Goal: Task Accomplishment & Management: Use online tool/utility

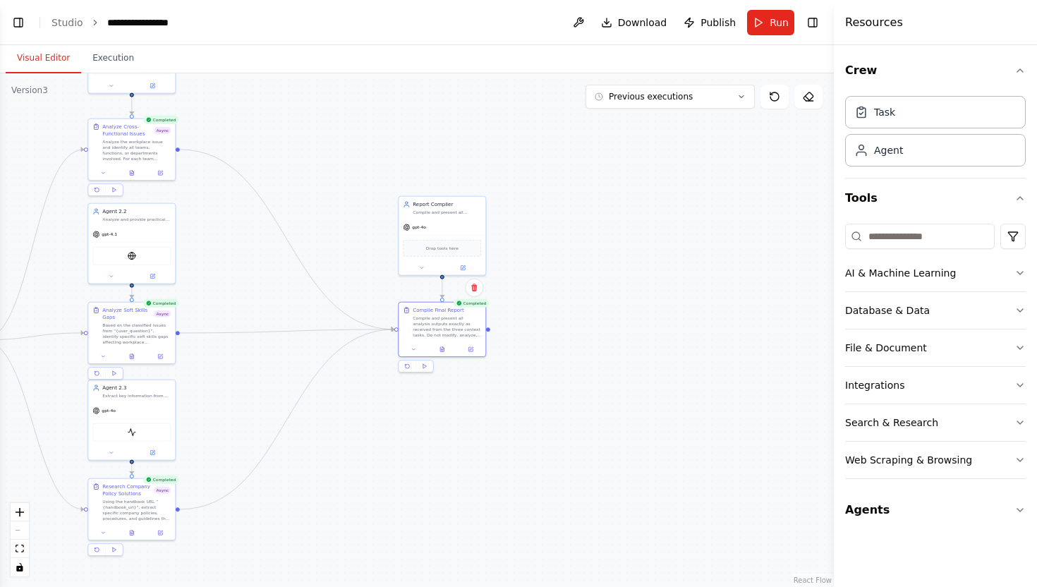
drag, startPoint x: 666, startPoint y: 281, endPoint x: 216, endPoint y: 280, distance: 449.2
click at [216, 280] on div ".deletable-edge-delete-btn { width: 20px; height: 20px; border: 0px solid #ffff…" at bounding box center [416, 329] width 833 height 513
click at [436, 334] on div "Compile and present all analysis outputs exactly as received from the three con…" at bounding box center [447, 325] width 68 height 23
click at [456, 233] on div "Drop tools here" at bounding box center [441, 246] width 87 height 26
click at [448, 331] on div "Compile and present all analysis outputs exactly as received from the three con…" at bounding box center [447, 325] width 68 height 23
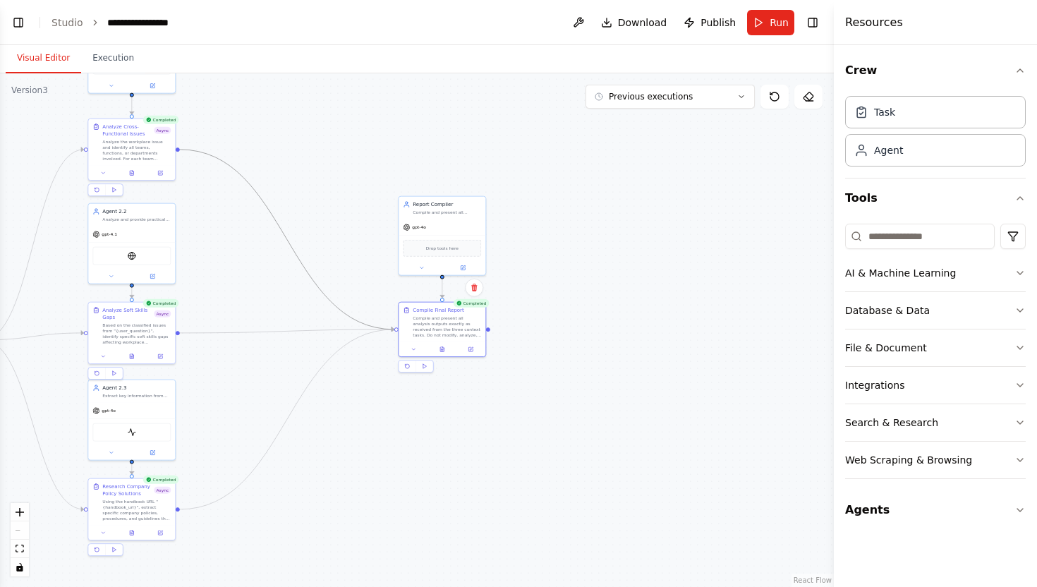
click at [338, 307] on icon "Edge from 03e9f5c5-39c2-420a-8cab-63bed29d10b2 to b9f2adf2-eba6-4c74-97dd-c5039…" at bounding box center [287, 239] width 214 height 180
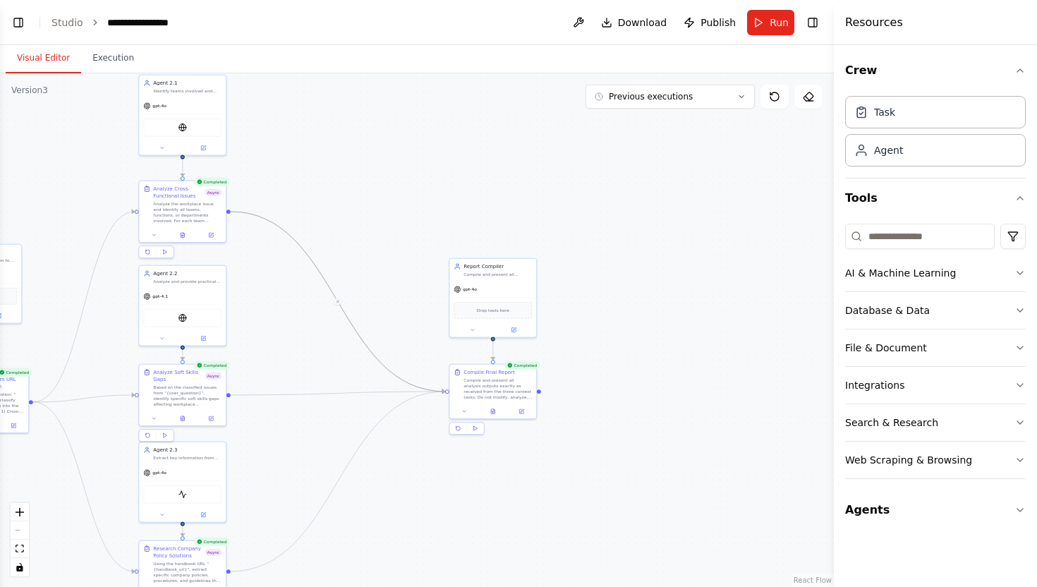
drag, startPoint x: 326, startPoint y: 192, endPoint x: 389, endPoint y: 265, distance: 96.5
click at [389, 265] on div ".deletable-edge-delete-btn { width: 20px; height: 20px; border: 0px solid #ffff…" at bounding box center [416, 329] width 833 height 513
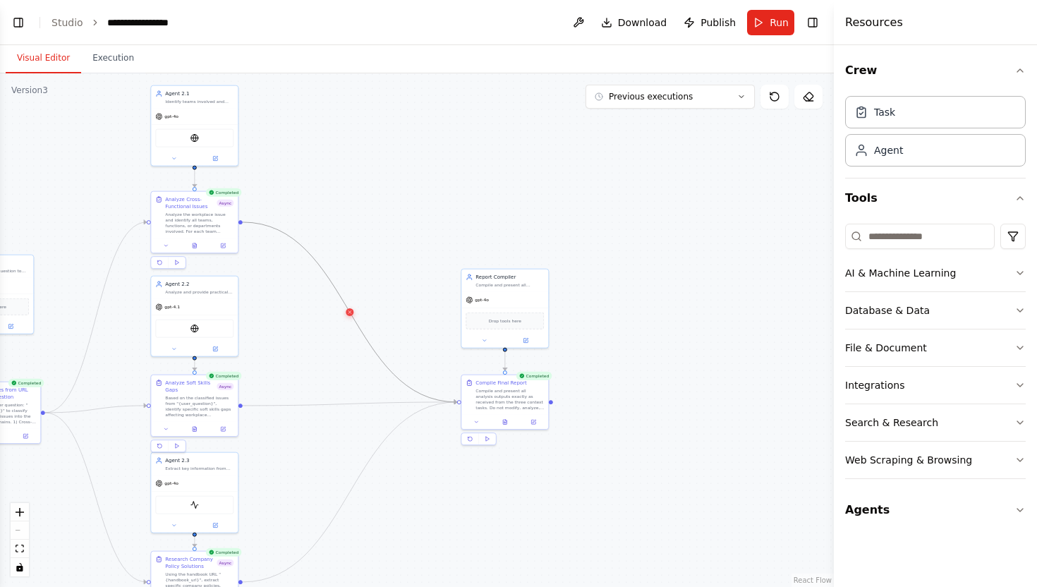
click at [350, 312] on icon at bounding box center [350, 312] width 6 height 6
click at [346, 405] on icon "Edge from 46e8b8d6-eda2-4f6e-8e4c-7b13a2382d33 to b9f2adf2-eba6-4c74-97dd-c5039…" at bounding box center [350, 404] width 214 height 4
click at [350, 405] on icon at bounding box center [350, 404] width 6 height 6
click at [362, 470] on icon "Edge from 3df6c7bd-8a3e-4b2e-a9ca-3ac477872b58 to b9f2adf2-eba6-4c74-97dd-c5039…" at bounding box center [350, 492] width 214 height 180
click at [351, 498] on div ".deletable-edge-delete-btn { width: 20px; height: 20px; border: 0px solid #ffff…" at bounding box center [416, 329] width 833 height 513
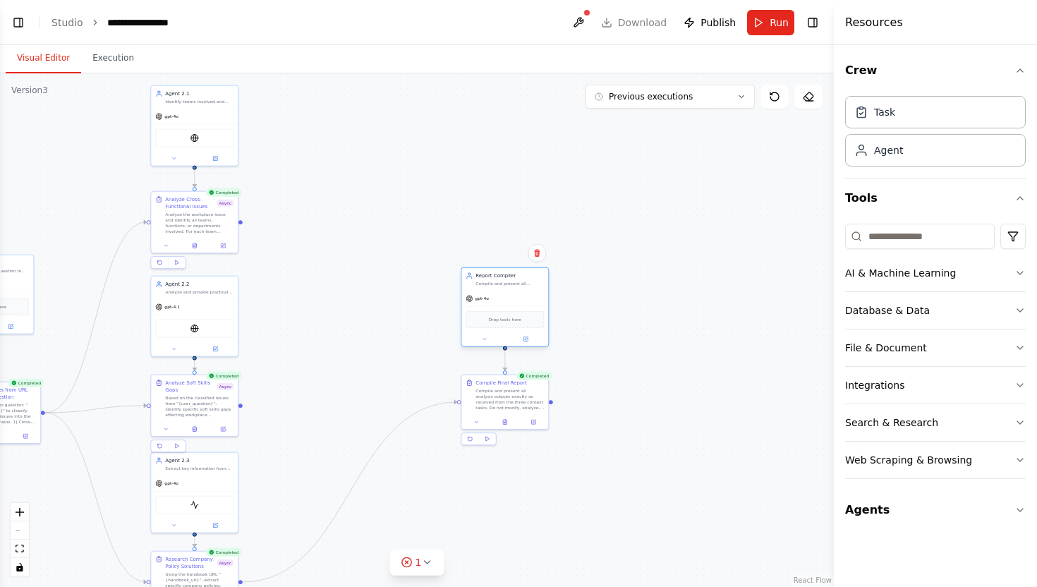
click at [494, 293] on div "gpt-4o" at bounding box center [504, 299] width 87 height 16
click at [505, 358] on circle "Edge from dbeb938d-49f8-4a42-9b69-9ec3619356f3 to b9f2adf2-eba6-4c74-97dd-c5039…" at bounding box center [504, 355] width 7 height 7
click at [505, 358] on div ".deletable-edge-delete-btn { width: 20px; height: 20px; border: 0px solid #ffff…" at bounding box center [416, 329] width 833 height 513
click at [505, 361] on div ".deletable-edge-delete-btn { width: 20px; height: 20px; border: 0px solid #ffff…" at bounding box center [416, 329] width 833 height 513
drag, startPoint x: 479, startPoint y: 283, endPoint x: 587, endPoint y: 216, distance: 126.4
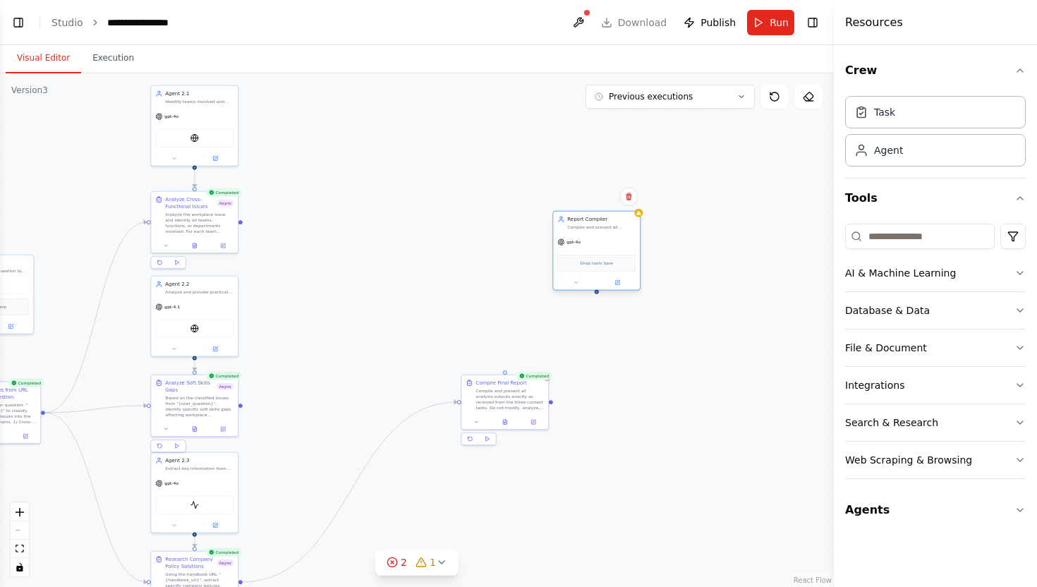
click at [587, 216] on div "Report Compiler Compile and present all analysis outputs exactly as received fr…" at bounding box center [601, 223] width 68 height 14
drag, startPoint x: 491, startPoint y: 401, endPoint x: 451, endPoint y: 343, distance: 71.0
click at [475, 386] on div "Compile and present all analysis outputs exactly as received from the three con…" at bounding box center [509, 397] width 68 height 23
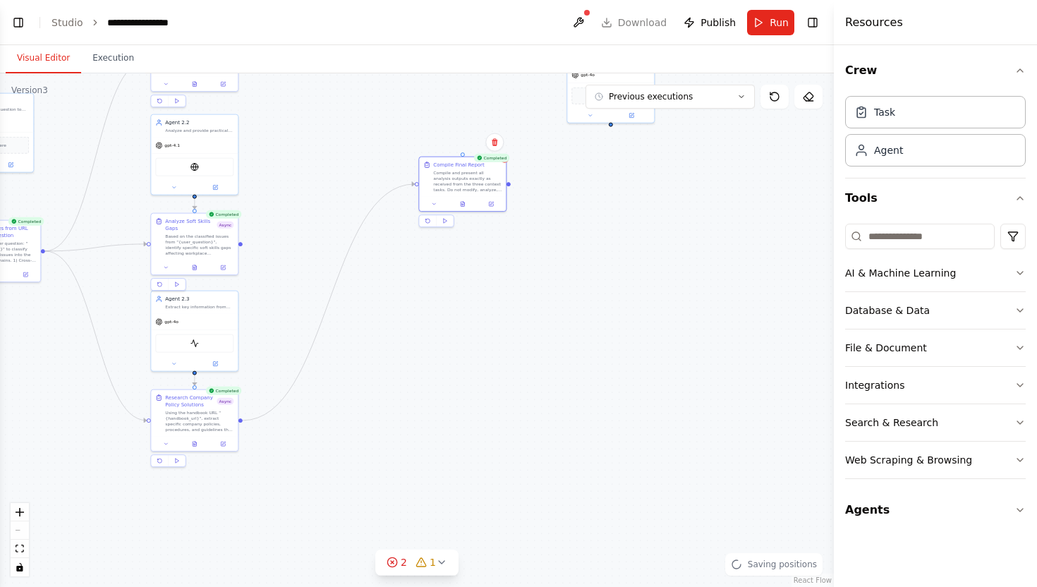
drag, startPoint x: 367, startPoint y: 354, endPoint x: 368, endPoint y: 197, distance: 156.5
click at [368, 197] on div ".deletable-edge-delete-btn { width: 20px; height: 20px; border: 0px solid #ffff…" at bounding box center [416, 329] width 833 height 513
click at [337, 291] on icon "Edge from 3df6c7bd-8a3e-4b2e-a9ca-3ac477872b58 to b9f2adf2-eba6-4c74-97dd-c5039…" at bounding box center [330, 307] width 172 height 236
click at [329, 310] on icon at bounding box center [330, 307] width 6 height 6
click at [222, 319] on div "gpt-4o" at bounding box center [195, 325] width 87 height 16
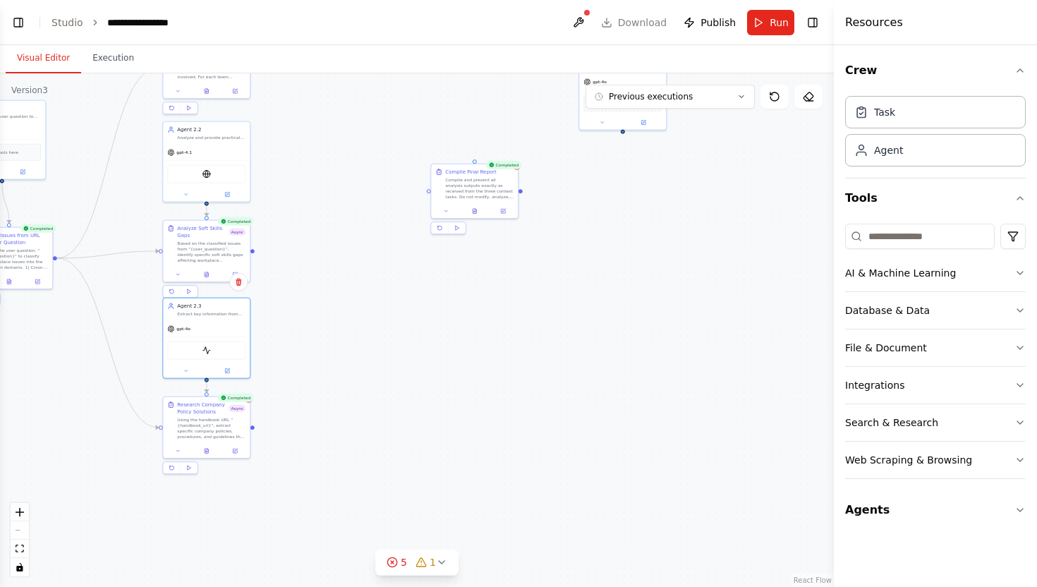
drag, startPoint x: 195, startPoint y: 378, endPoint x: 206, endPoint y: 380, distance: 10.8
click at [206, 380] on div ".deletable-edge-delete-btn { width: 20px; height: 20px; border: 0px solid #ffff…" at bounding box center [416, 329] width 833 height 513
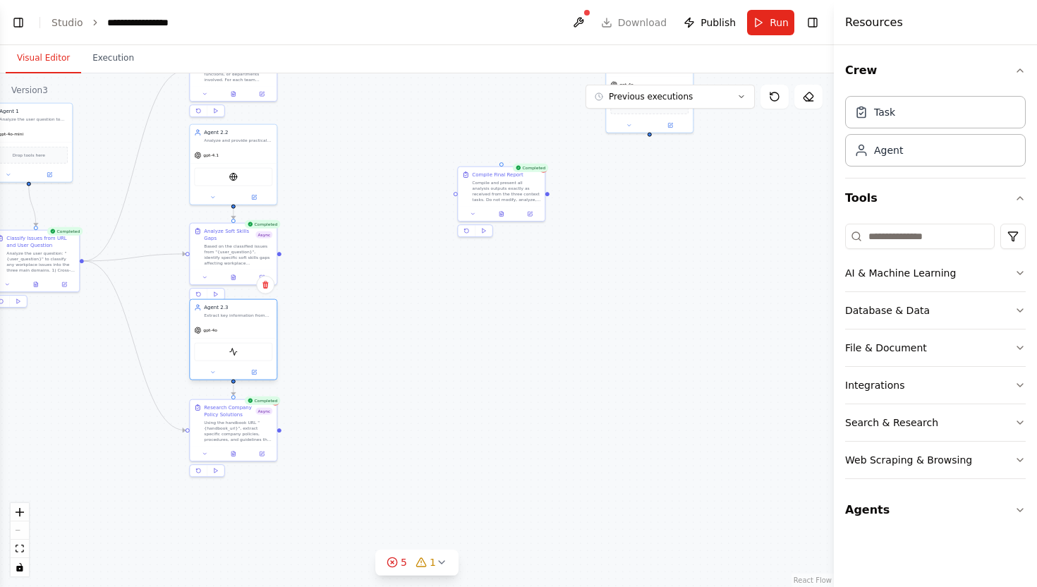
drag, startPoint x: 206, startPoint y: 380, endPoint x: 239, endPoint y: 383, distance: 33.3
click at [239, 383] on div ".deletable-edge-delete-btn { width: 20px; height: 20px; border: 0px solid #ffff…" at bounding box center [416, 329] width 833 height 513
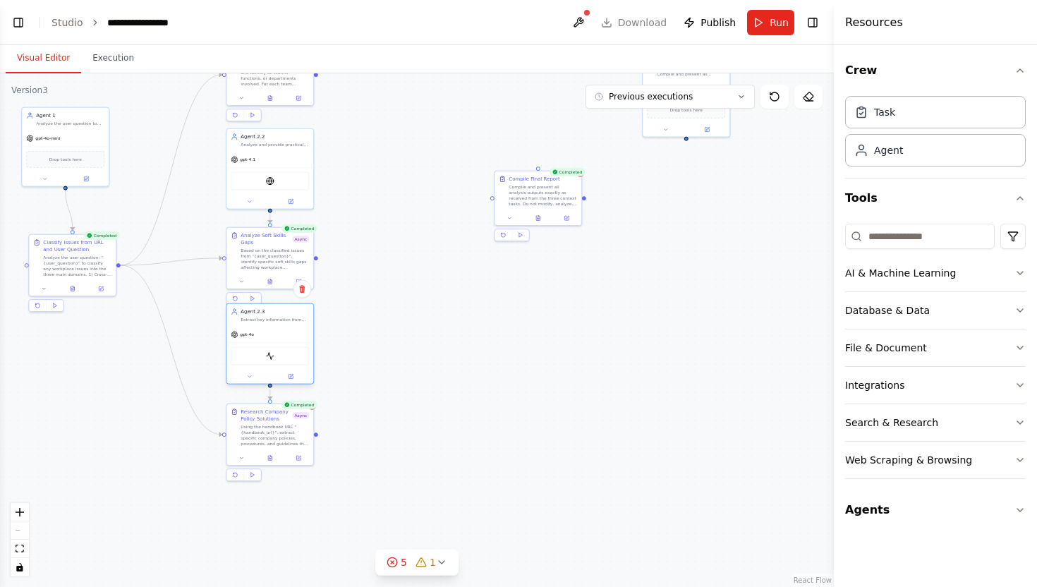
drag, startPoint x: 238, startPoint y: 383, endPoint x: 269, endPoint y: 387, distance: 31.3
click at [269, 387] on div ".deletable-edge-delete-btn { width: 20px; height: 20px; border: 0px solid #ffff…" at bounding box center [416, 329] width 833 height 513
drag, startPoint x: 269, startPoint y: 387, endPoint x: 495, endPoint y: 199, distance: 293.9
click at [495, 173] on div "Agent 2.3 Extract key information from {handbook_url} that directly answers com…" at bounding box center [350, 45] width 417 height 257
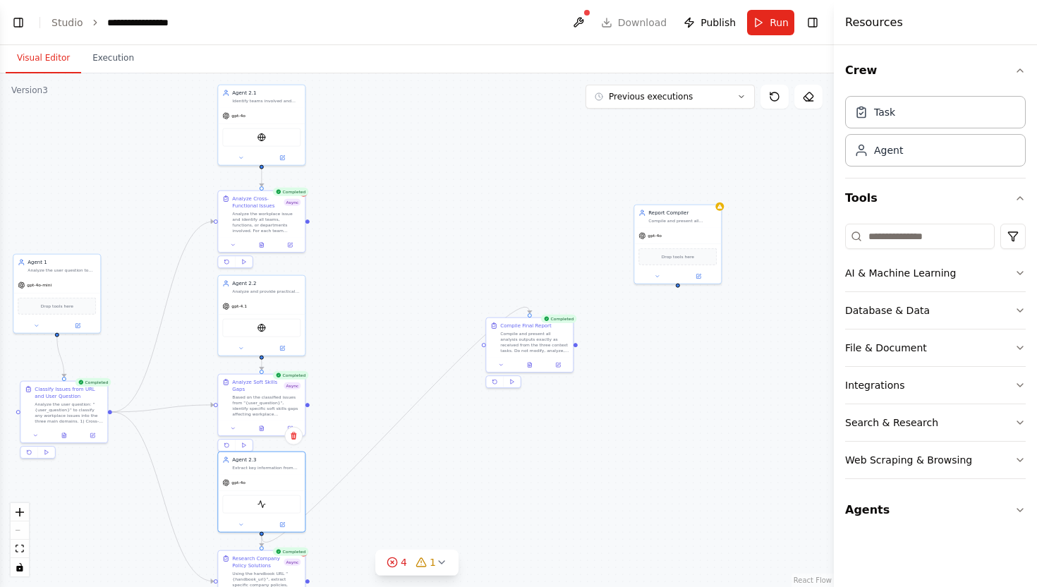
drag, startPoint x: 483, startPoint y: 280, endPoint x: 473, endPoint y: 427, distance: 147.0
click at [473, 427] on div ".deletable-edge-delete-btn { width: 20px; height: 20px; border: 0px solid #ffff…" at bounding box center [416, 329] width 833 height 513
click at [289, 303] on div "gpt-4.1" at bounding box center [260, 305] width 87 height 16
drag, startPoint x: 259, startPoint y: 356, endPoint x: 487, endPoint y: 345, distance: 227.3
click at [487, 320] on div "Agent 2.3 Extract key information from {handbook_url} that directly answers com…" at bounding box center [340, 191] width 417 height 257
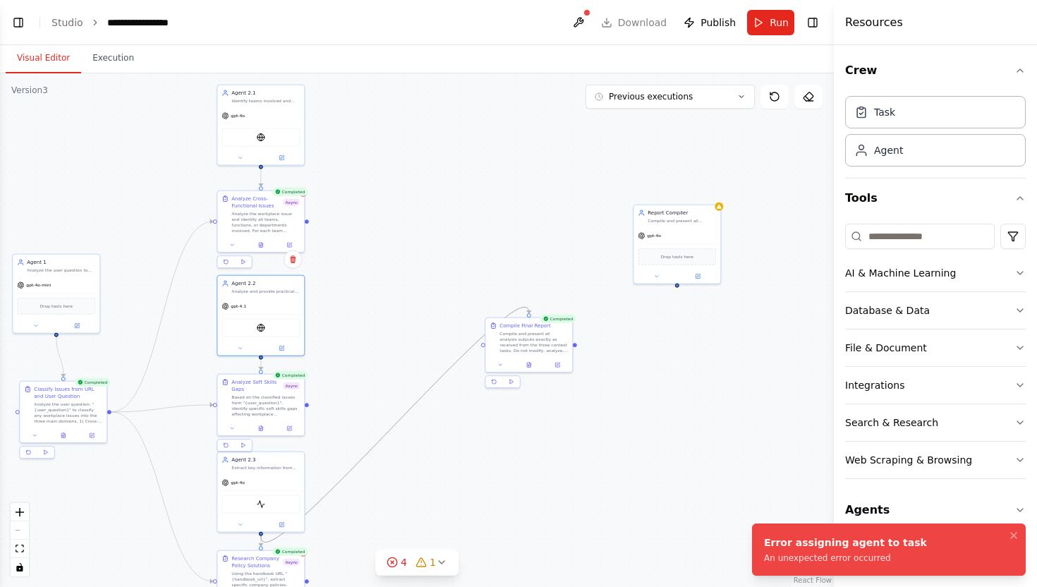
click at [425, 392] on icon "Edge from 1640295b-f386-4a86-87bf-fe6151eeaf4c to b9f2adf2-eba6-4c74-97dd-c5039…" at bounding box center [395, 424] width 268 height 235
click at [398, 423] on button at bounding box center [395, 424] width 8 height 8
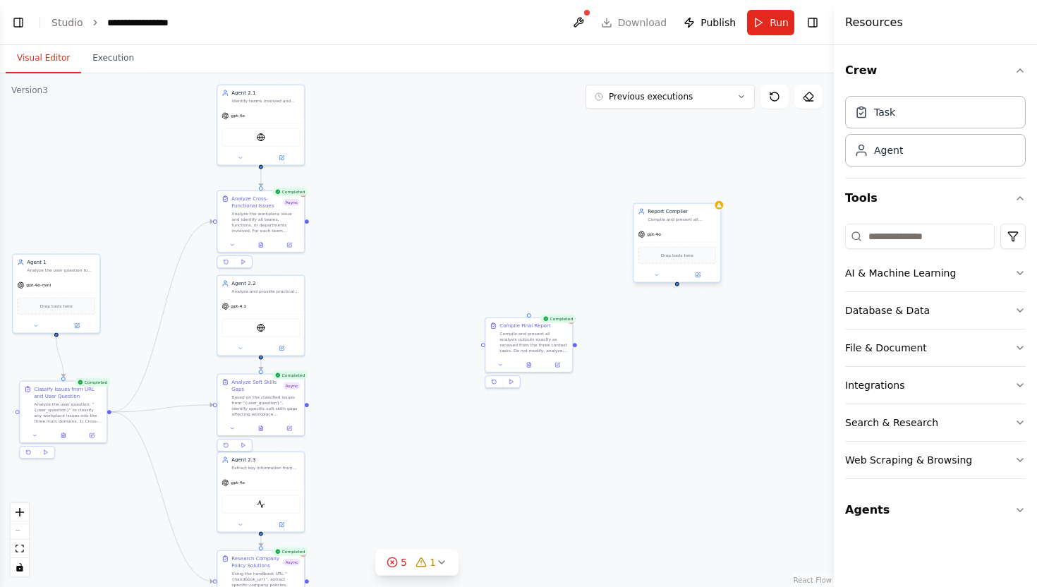
click at [675, 224] on div "Report Compiler Compile and present all analysis outputs exactly as received fr…" at bounding box center [676, 215] width 87 height 23
click at [417, 564] on icon at bounding box center [420, 562] width 9 height 8
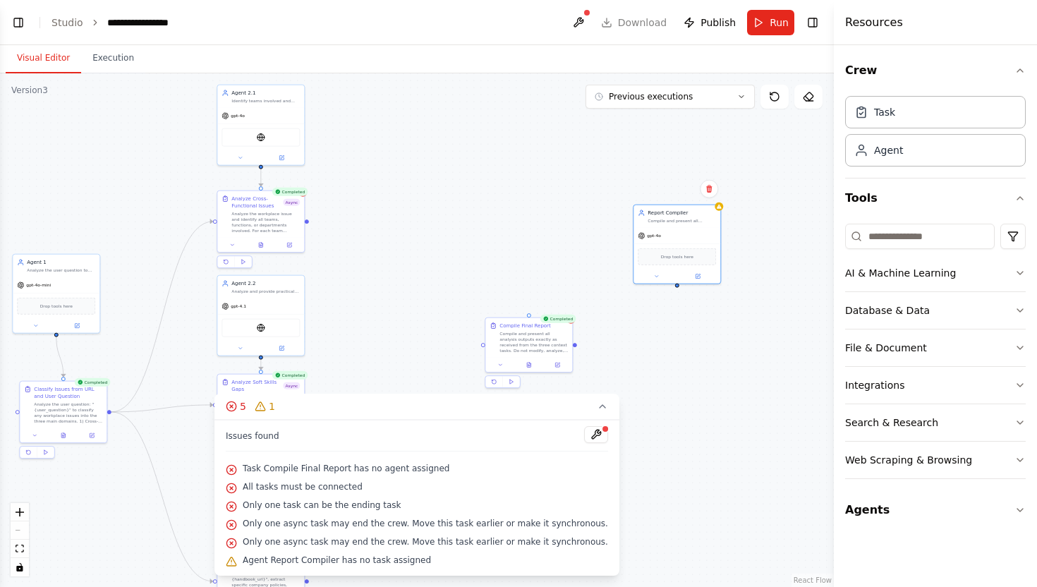
click at [489, 273] on div ".deletable-edge-delete-btn { width: 20px; height: 20px; border: 0px solid #ffff…" at bounding box center [416, 329] width 833 height 513
click at [582, 405] on button "5 1" at bounding box center [416, 406] width 405 height 26
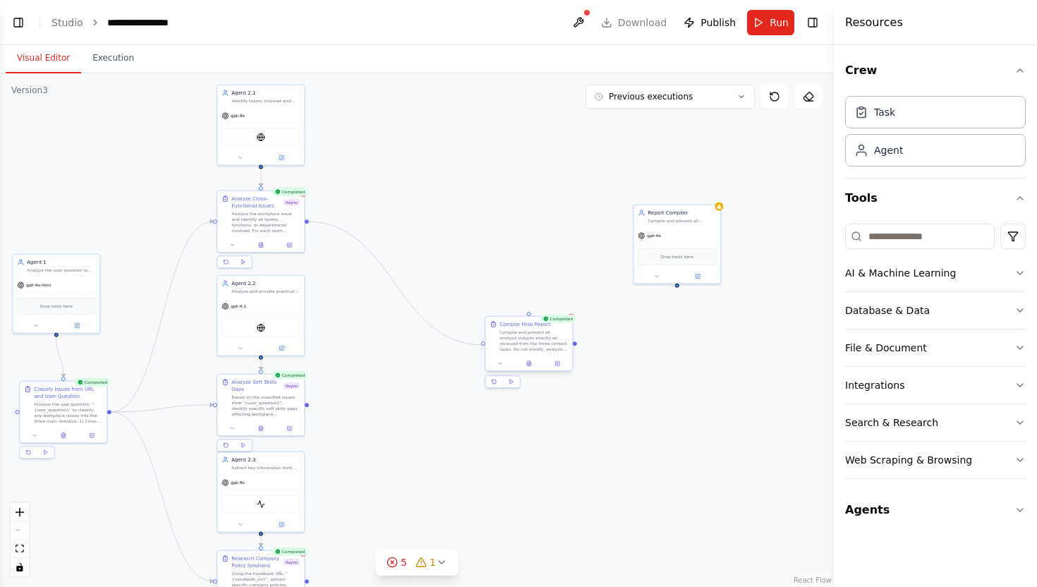
drag, startPoint x: 306, startPoint y: 221, endPoint x: 484, endPoint y: 345, distance: 216.3
click at [484, 320] on div "Agent 2.3 Extract key information from {handbook_url} that directly answers com…" at bounding box center [340, 191] width 417 height 257
drag, startPoint x: 307, startPoint y: 405, endPoint x: 482, endPoint y: 344, distance: 185.8
click at [482, 320] on div "Agent 2.3 Extract key information from {handbook_url} that directly answers com…" at bounding box center [340, 191] width 417 height 257
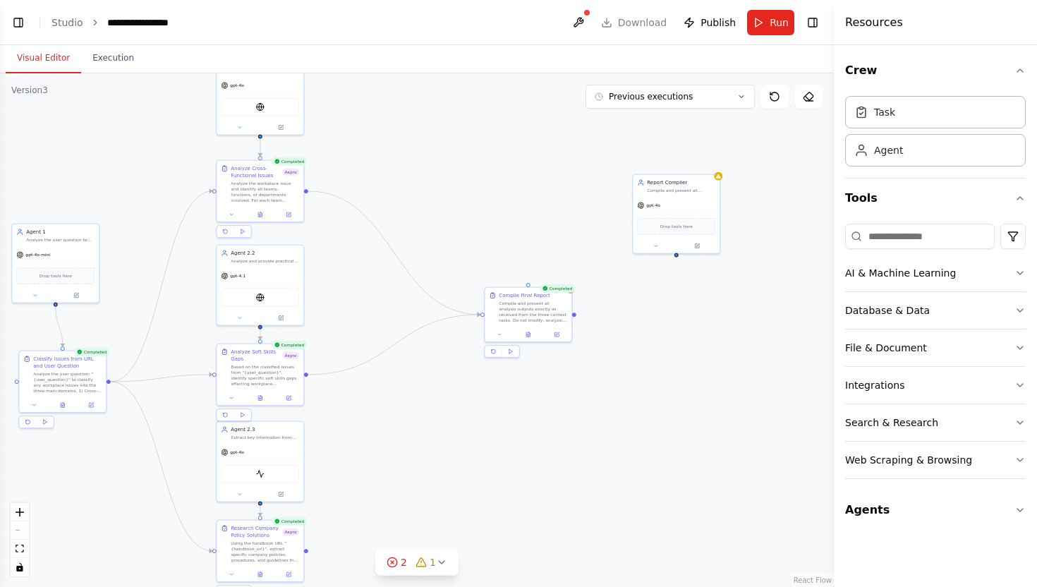
drag, startPoint x: 427, startPoint y: 454, endPoint x: 425, endPoint y: 379, distance: 74.8
click at [425, 379] on div ".deletable-edge-delete-btn { width: 20px; height: 20px; border: 0px solid #ffff…" at bounding box center [416, 329] width 833 height 513
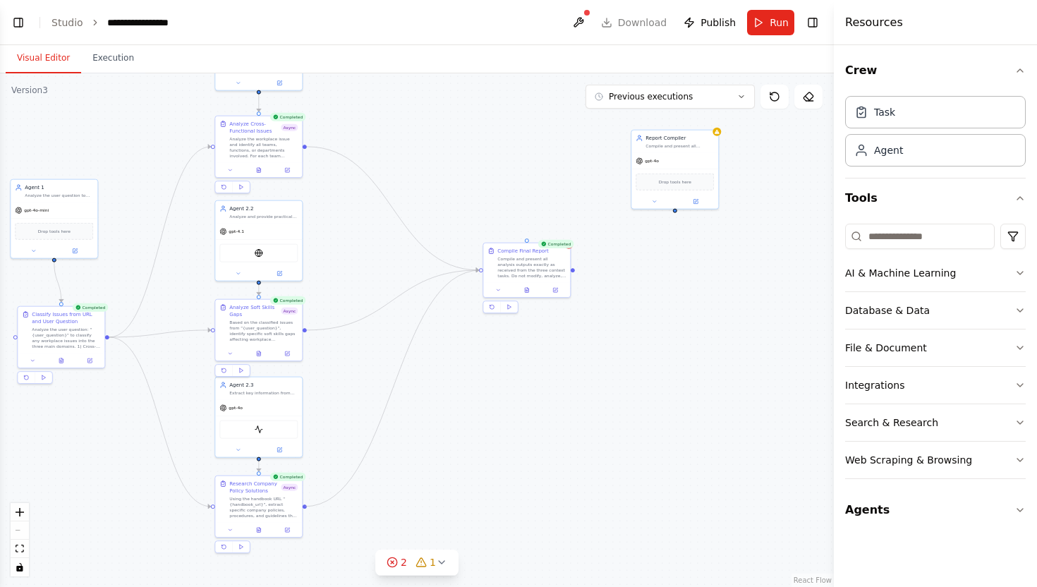
drag, startPoint x: 305, startPoint y: 503, endPoint x: 479, endPoint y: 264, distance: 295.6
click at [479, 264] on div ".deletable-edge-delete-btn { width: 20px; height: 20px; border: 0px solid #ffff…" at bounding box center [416, 329] width 833 height 513
click at [444, 558] on icon at bounding box center [441, 561] width 11 height 11
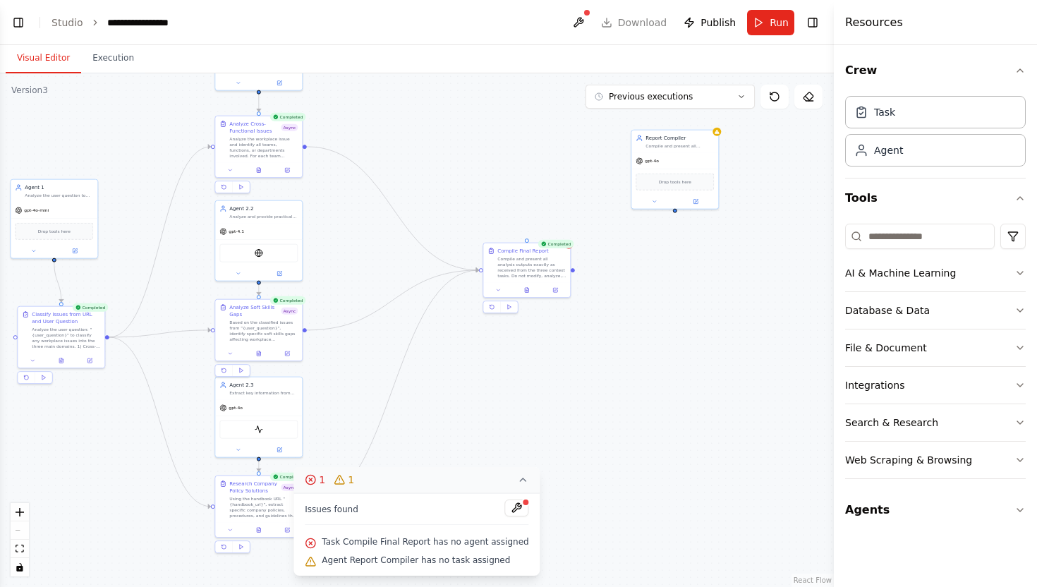
click at [472, 546] on span "Task Compile Final Report has no agent assigned" at bounding box center [425, 541] width 207 height 11
click at [556, 420] on div ".deletable-edge-delete-btn { width: 20px; height: 20px; border: 0px solid #ffff…" at bounding box center [416, 329] width 833 height 513
drag, startPoint x: 523, startPoint y: 267, endPoint x: 479, endPoint y: 307, distance: 58.4
click at [479, 307] on div "Compile and present all analysis outputs exactly as received from the three con…" at bounding box center [489, 308] width 68 height 23
click at [369, 225] on icon "Edge from 03e9f5c5-39c2-420a-8cab-63bed29d10b2 to b9f2adf2-eba6-4c74-97dd-c5039…" at bounding box center [372, 230] width 130 height 166
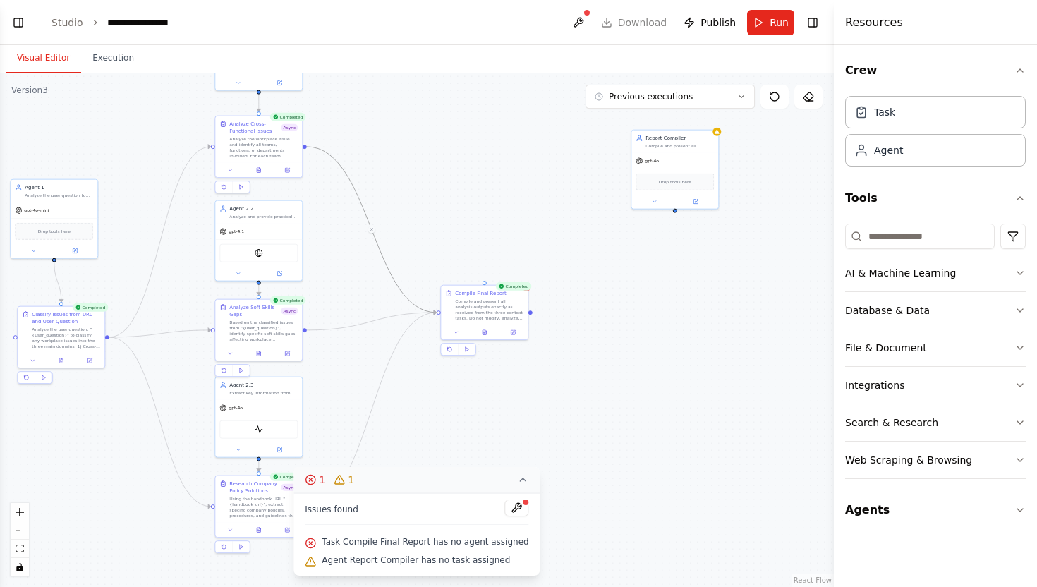
click at [391, 213] on div ".deletable-edge-delete-btn { width: 20px; height: 20px; border: 0px solid #ffff…" at bounding box center [416, 329] width 833 height 513
click at [371, 227] on icon "Edge from 03e9f5c5-39c2-420a-8cab-63bed29d10b2 to b9f2adf2-eba6-4c74-97dd-c5039…" at bounding box center [372, 230] width 130 height 166
click at [436, 219] on div ".deletable-edge-delete-btn { width: 20px; height: 20px; border: 0px solid #ffff…" at bounding box center [416, 329] width 833 height 513
click at [371, 226] on icon "Edge from 03e9f5c5-39c2-420a-8cab-63bed29d10b2 to b9f2adf2-eba6-4c74-97dd-c5039…" at bounding box center [372, 230] width 130 height 166
click at [689, 25] on button "Publish" at bounding box center [709, 22] width 63 height 25
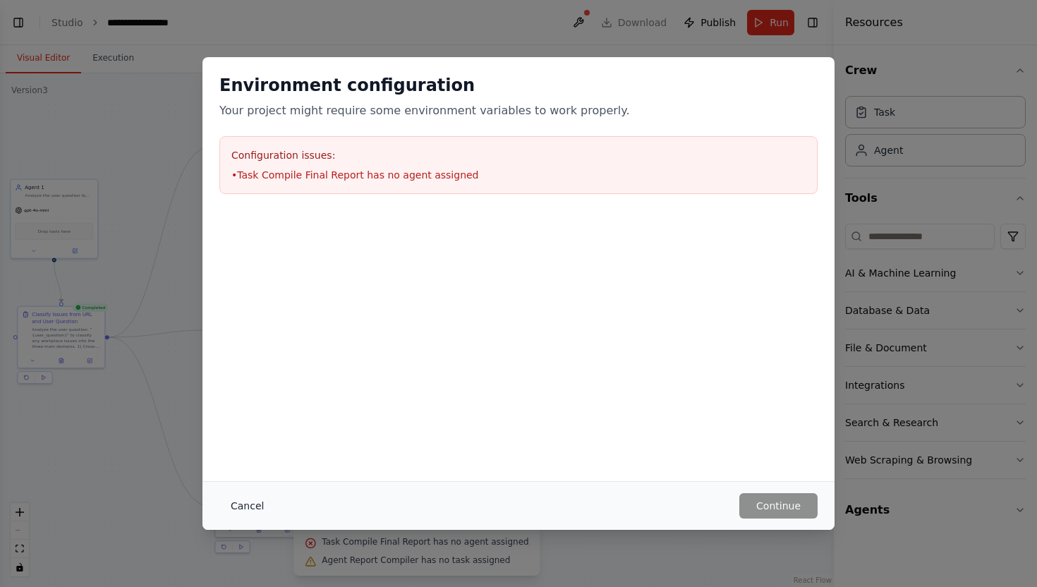
click at [249, 502] on button "Cancel" at bounding box center [247, 505] width 56 height 25
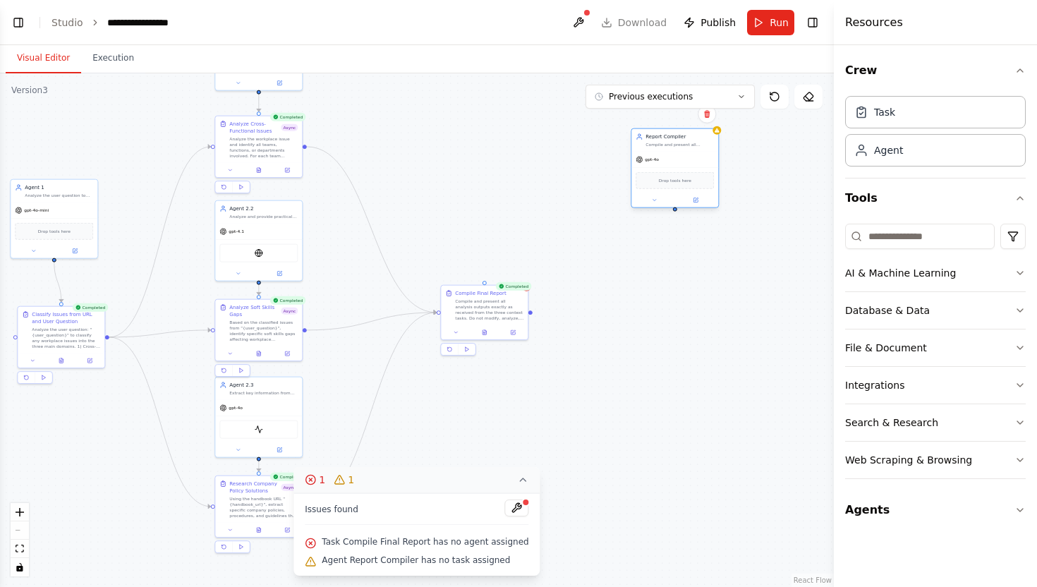
click at [672, 163] on div "gpt-4o" at bounding box center [674, 160] width 87 height 16
drag, startPoint x: 672, startPoint y: 163, endPoint x: 487, endPoint y: 176, distance: 185.2
click at [487, 174] on div "gpt-4o" at bounding box center [498, 167] width 87 height 16
click at [510, 214] on icon at bounding box center [512, 214] width 4 height 4
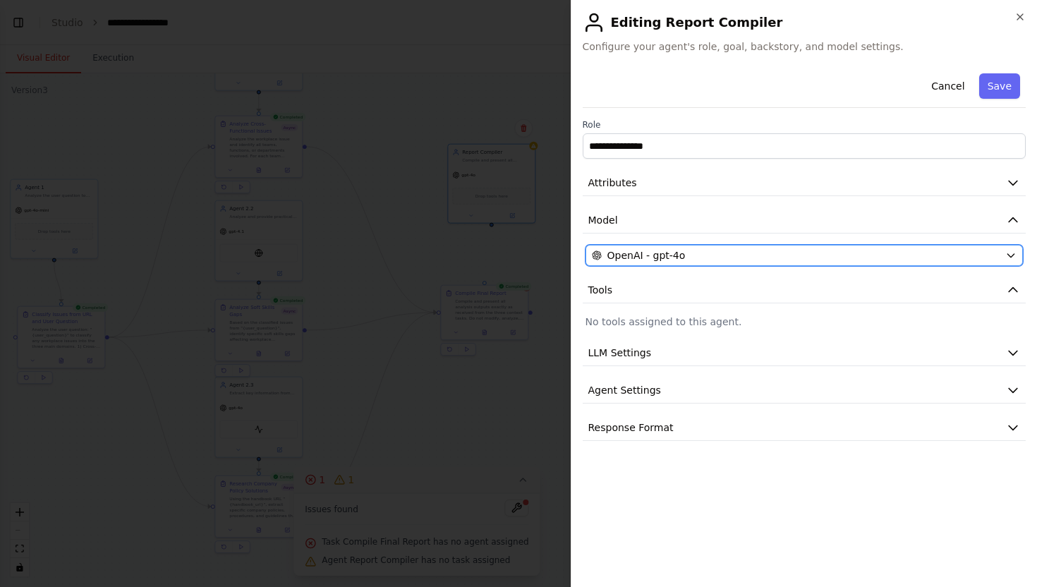
click at [700, 263] on button "OpenAI - gpt-4o" at bounding box center [804, 255] width 438 height 21
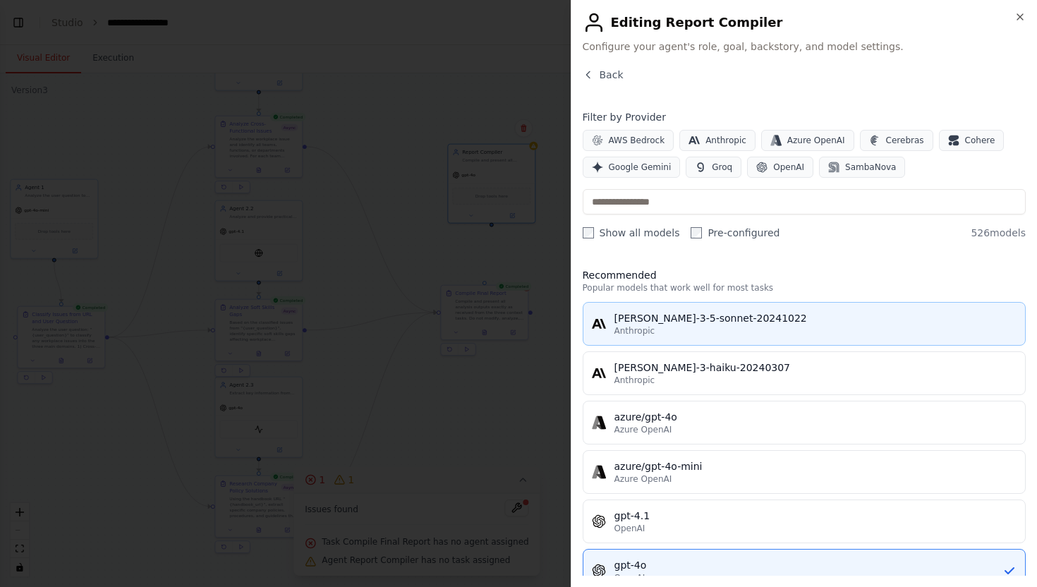
click at [692, 314] on div "claude-3-5-sonnet-20241022" at bounding box center [815, 318] width 403 height 14
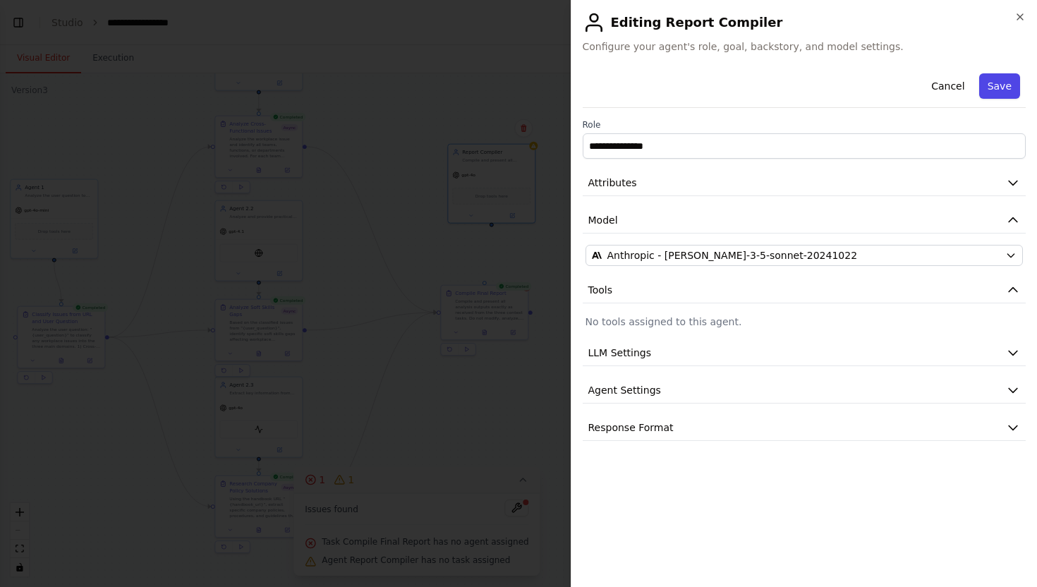
click at [1005, 83] on button "Save" at bounding box center [999, 85] width 41 height 25
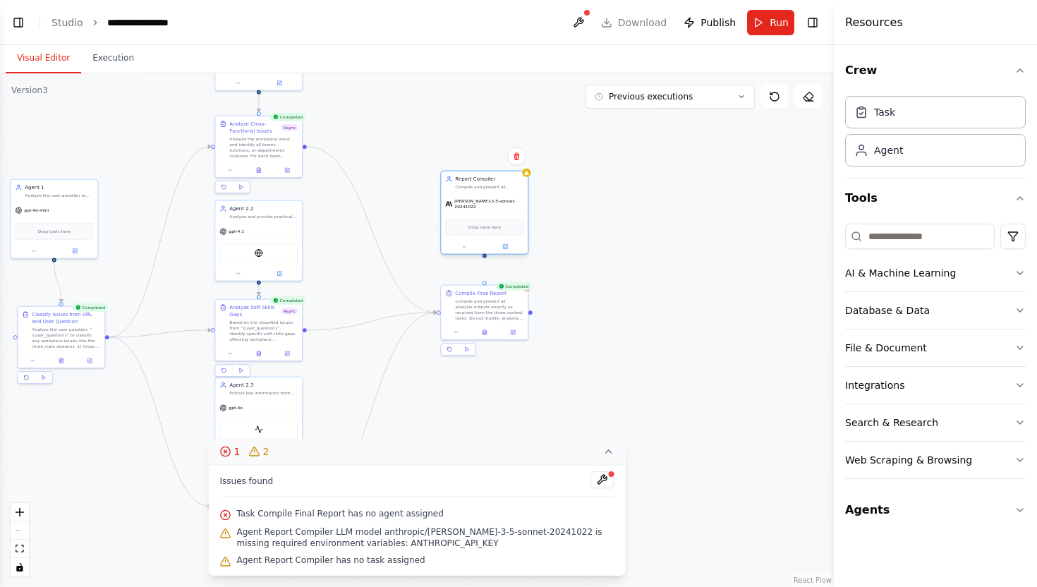
drag, startPoint x: 513, startPoint y: 161, endPoint x: 504, endPoint y: 186, distance: 26.3
click at [504, 186] on div "Report Compiler Compile and present all analysis outputs exactly as received fr…" at bounding box center [484, 182] width 87 height 23
drag, startPoint x: 484, startPoint y: 252, endPoint x: 486, endPoint y: 286, distance: 33.2
click at [486, 245] on div "Agent 2.3 Extract key information from {handbook_url} that directly answers com…" at bounding box center [338, 117] width 417 height 257
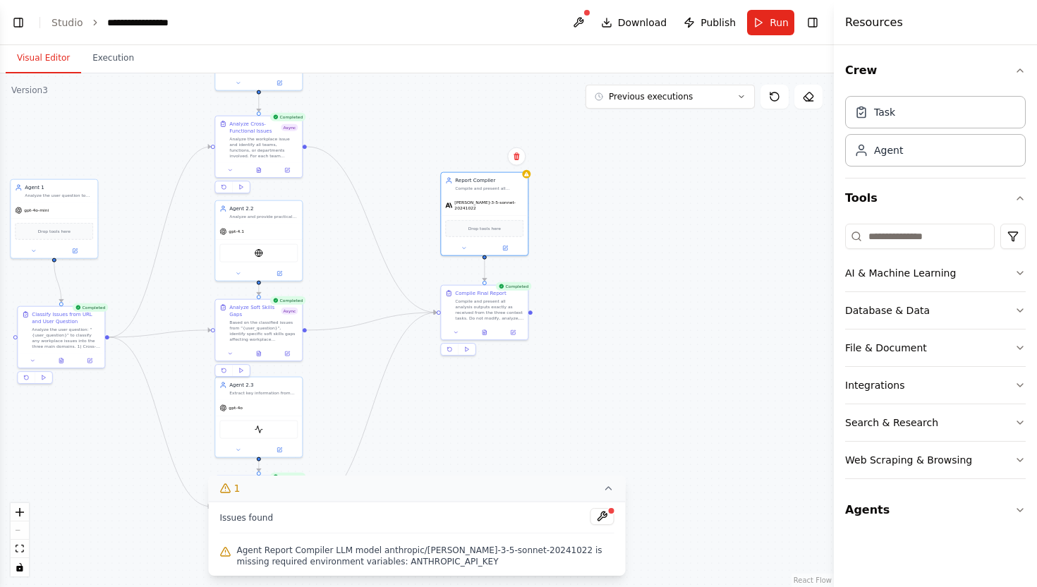
click at [509, 543] on div "Agent Report Compiler LLM model anthropic/claude-3-5-sonnet-20241022 is missing…" at bounding box center [417, 556] width 394 height 28
click at [585, 23] on button at bounding box center [578, 22] width 23 height 25
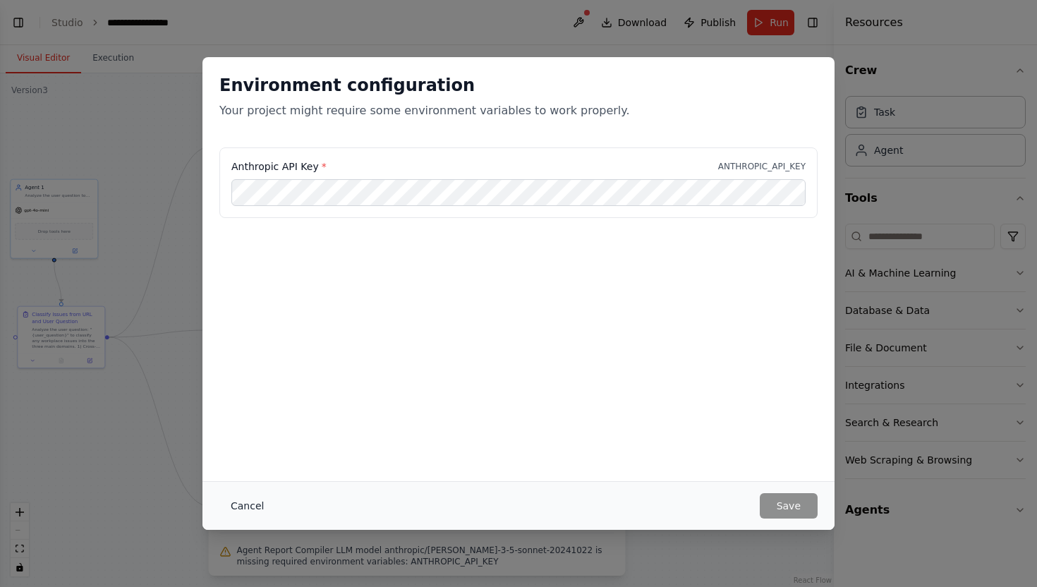
click at [253, 498] on button "Cancel" at bounding box center [247, 505] width 56 height 25
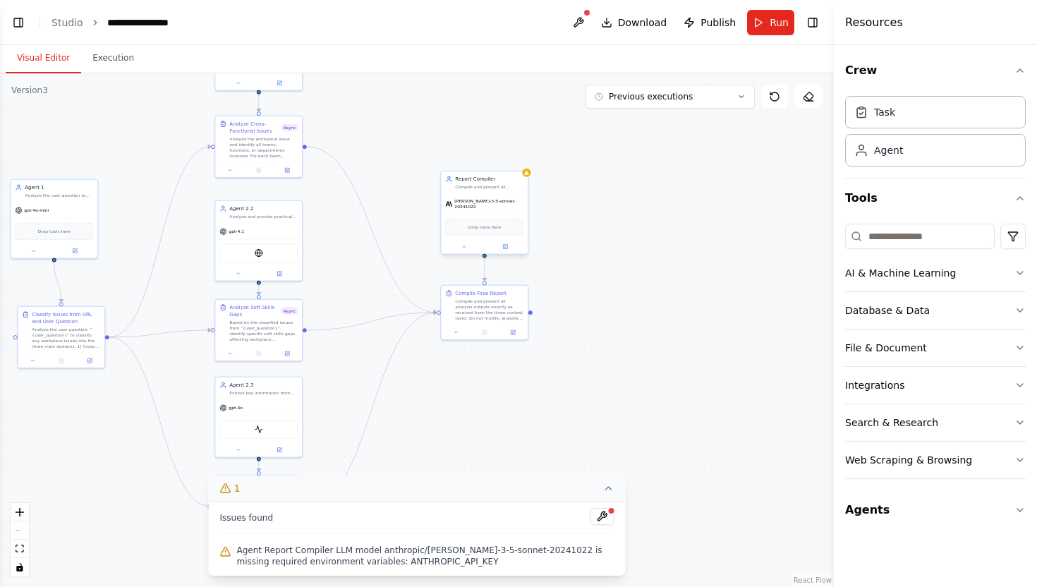
click at [487, 184] on div "Compile and present all analysis outputs exactly as received from context tasks…" at bounding box center [489, 187] width 68 height 6
click at [512, 243] on button at bounding box center [505, 247] width 40 height 8
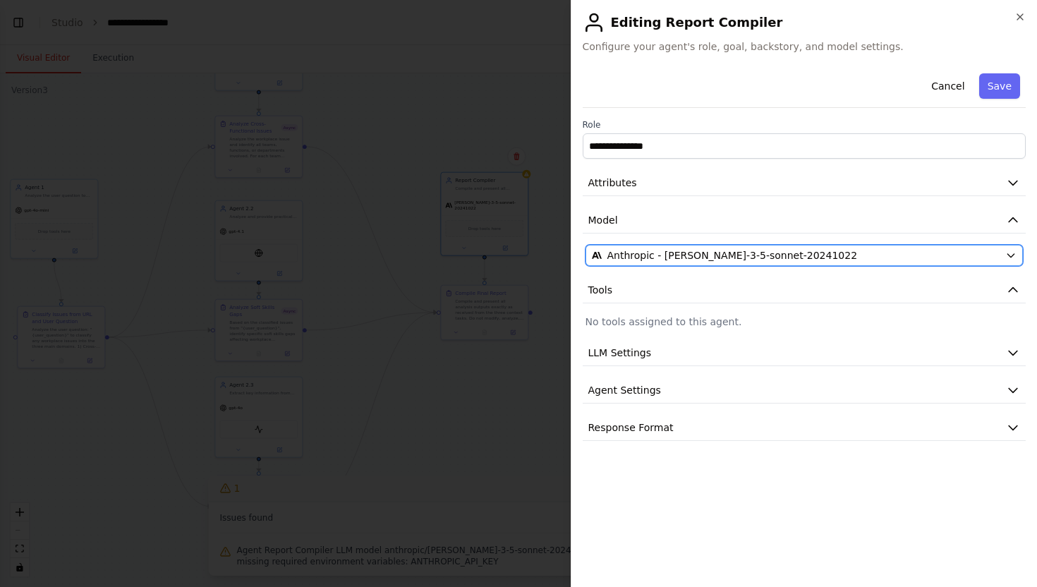
click at [751, 258] on span "Anthropic - claude-3-5-sonnet-20241022" at bounding box center [732, 255] width 250 height 14
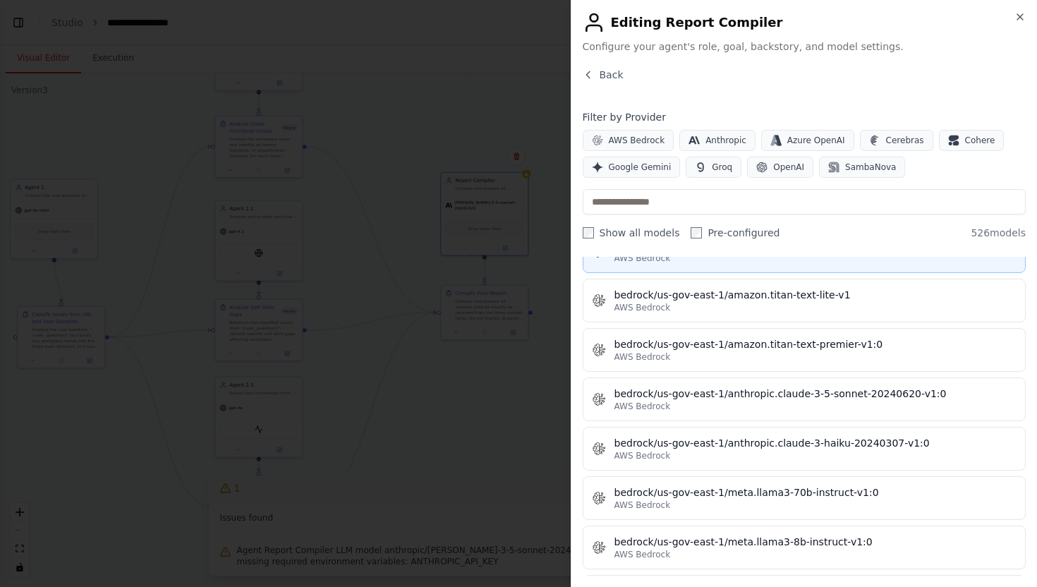
scroll to position [4204, 0]
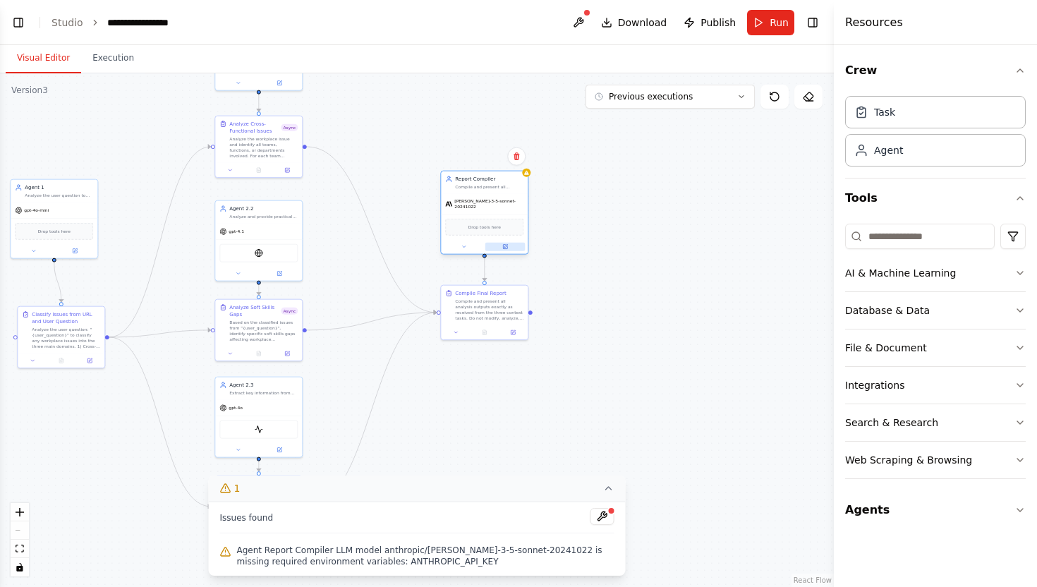
click at [501, 245] on button at bounding box center [505, 247] width 40 height 8
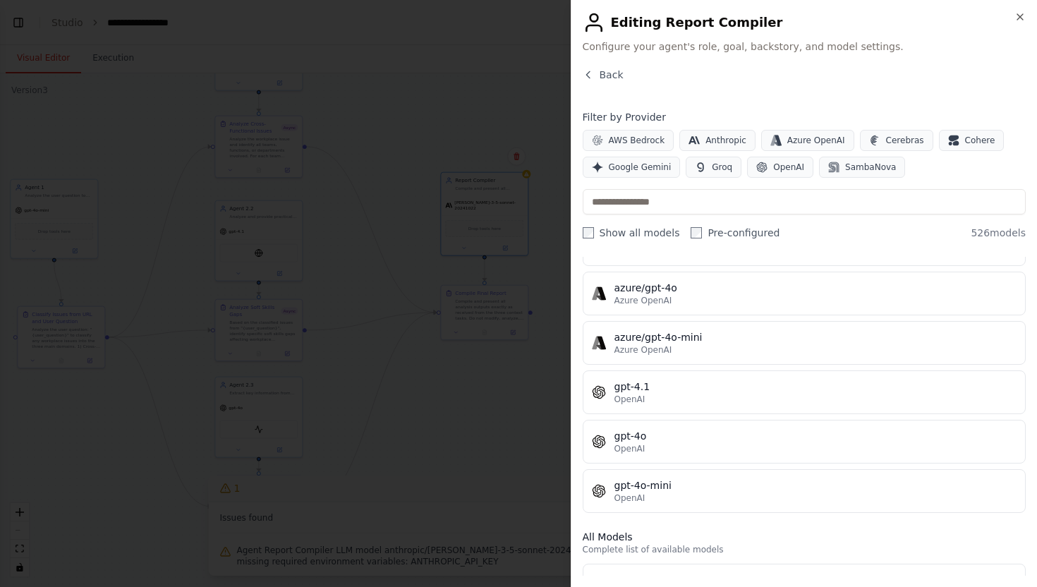
scroll to position [130, 0]
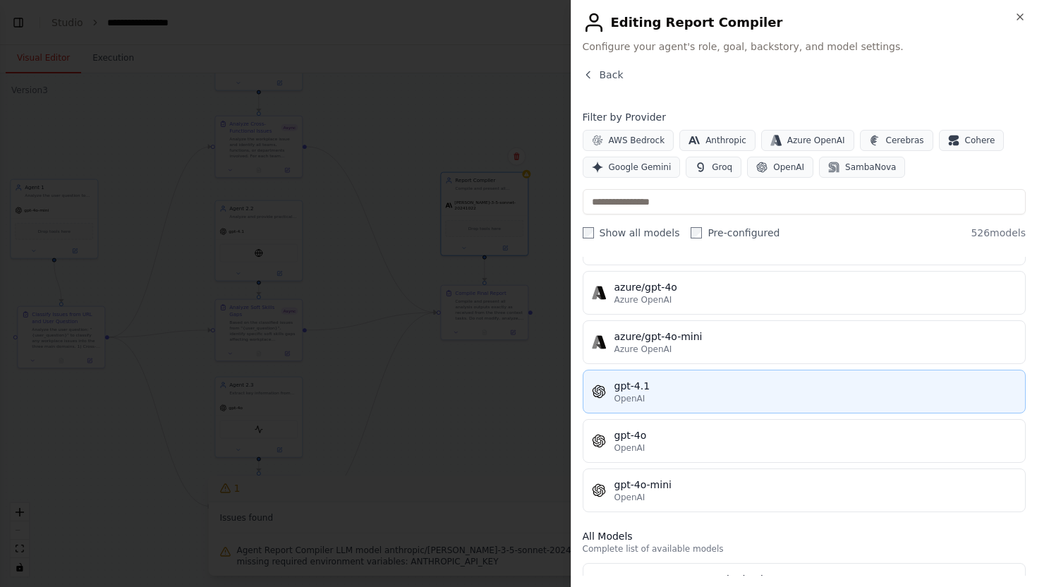
click at [682, 401] on div "OpenAI" at bounding box center [815, 398] width 403 height 11
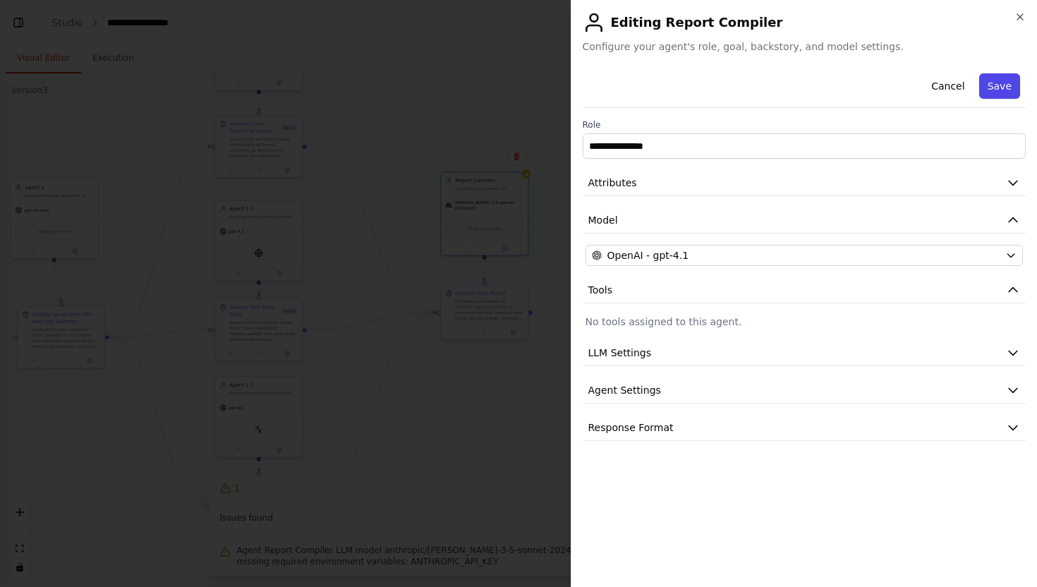
click at [1009, 80] on button "Save" at bounding box center [999, 85] width 41 height 25
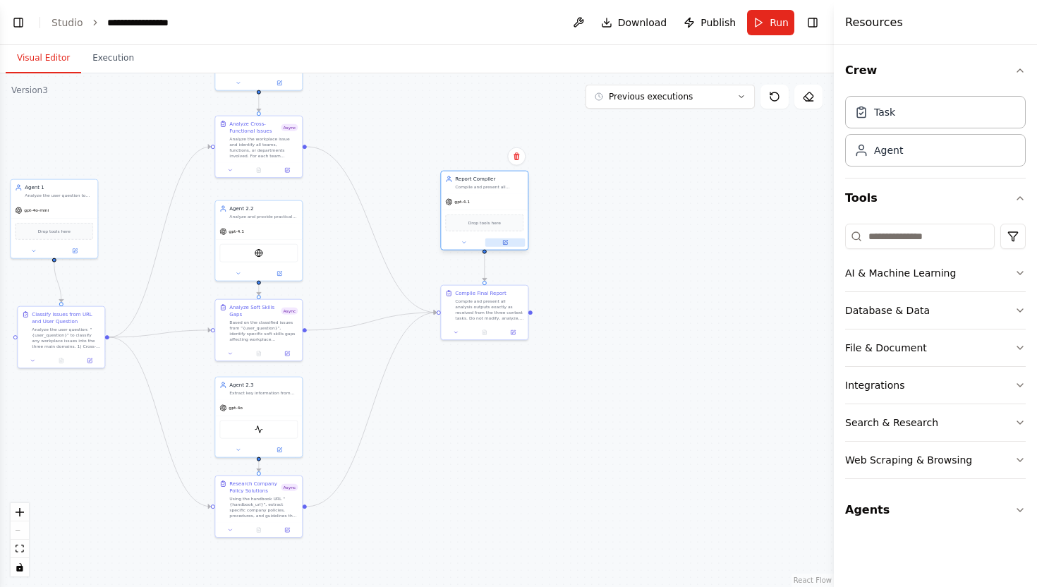
click at [505, 244] on icon at bounding box center [505, 242] width 4 height 4
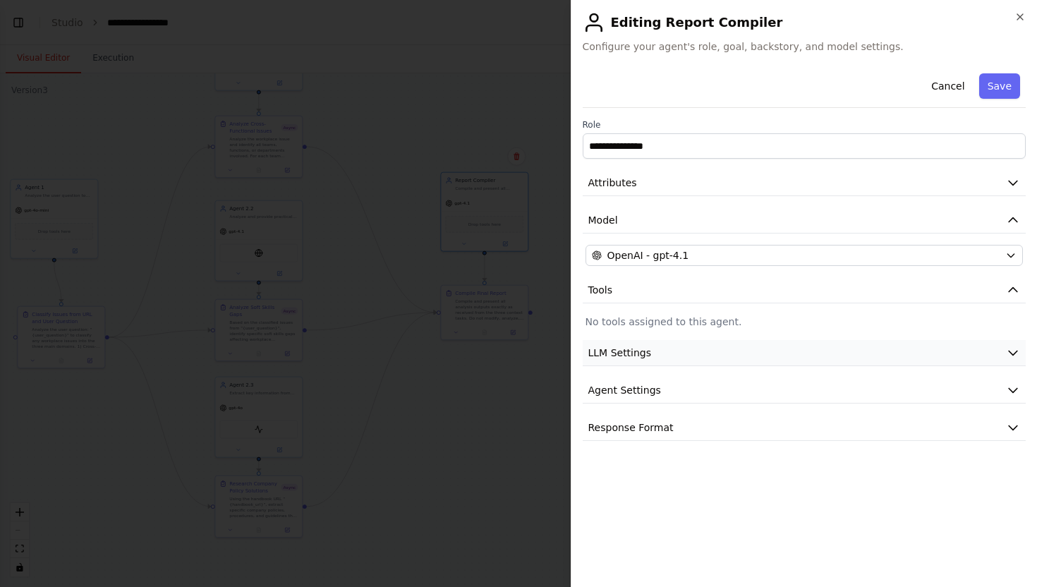
click at [701, 355] on button "LLM Settings" at bounding box center [804, 353] width 444 height 26
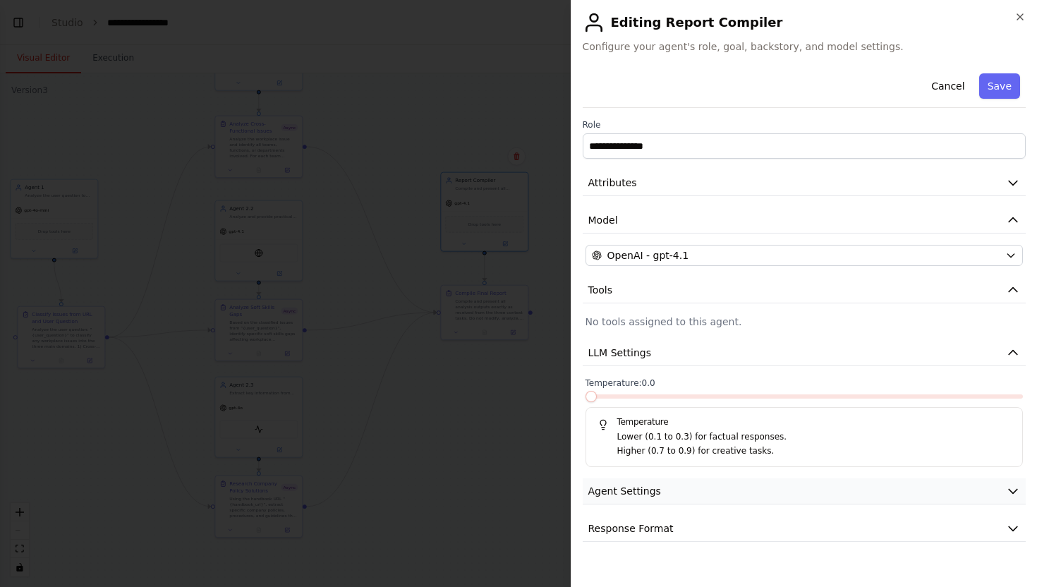
click at [672, 502] on button "Agent Settings" at bounding box center [804, 491] width 444 height 26
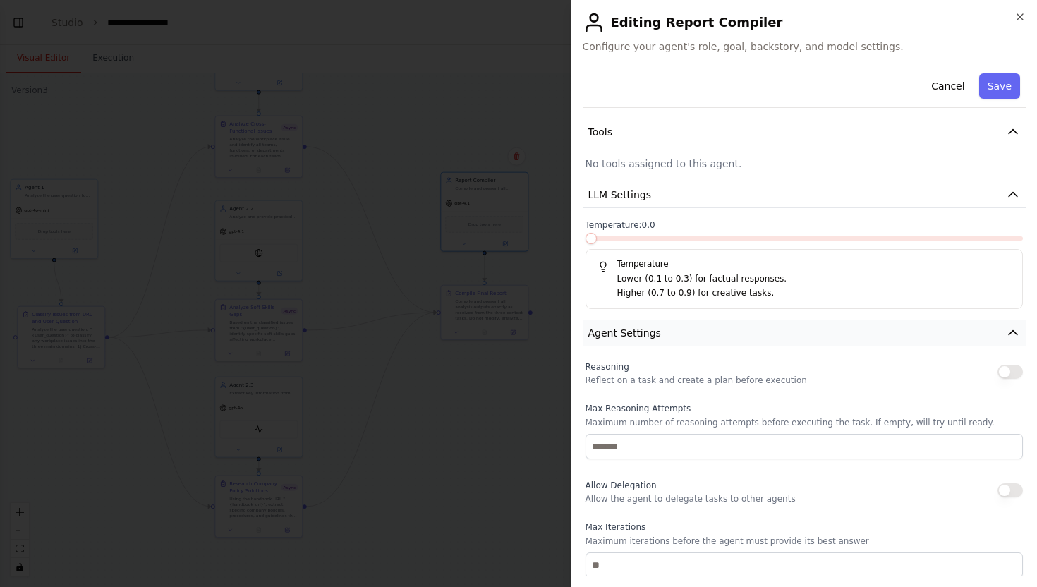
scroll to position [207, 0]
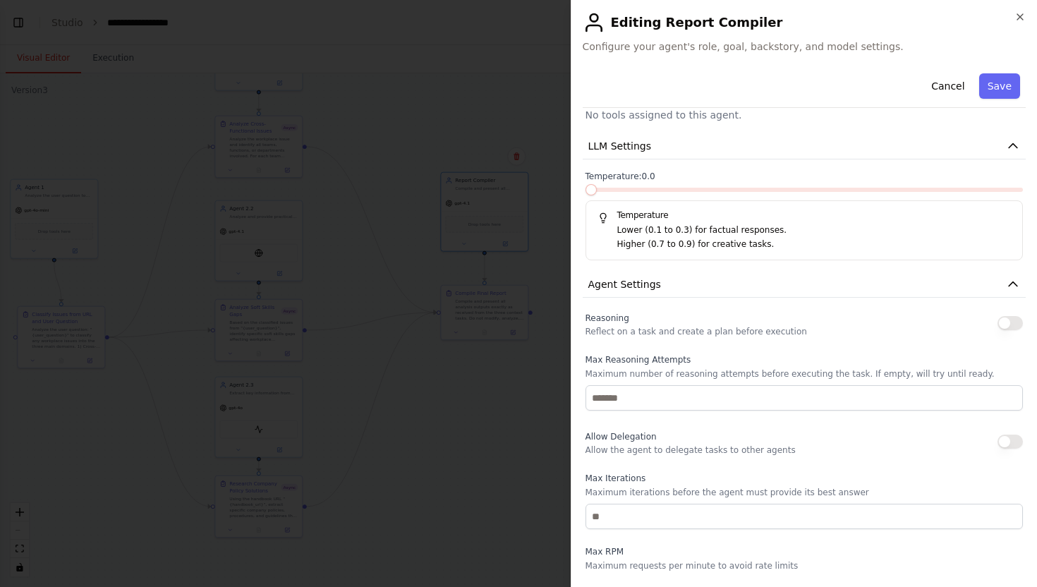
click at [1001, 322] on button "button" at bounding box center [1009, 323] width 25 height 14
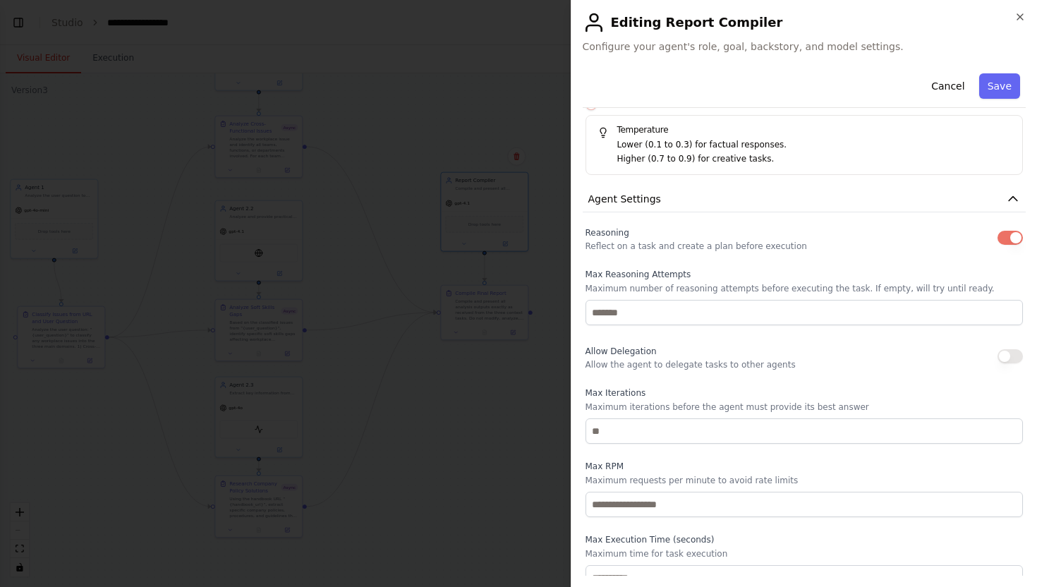
scroll to position [355, 0]
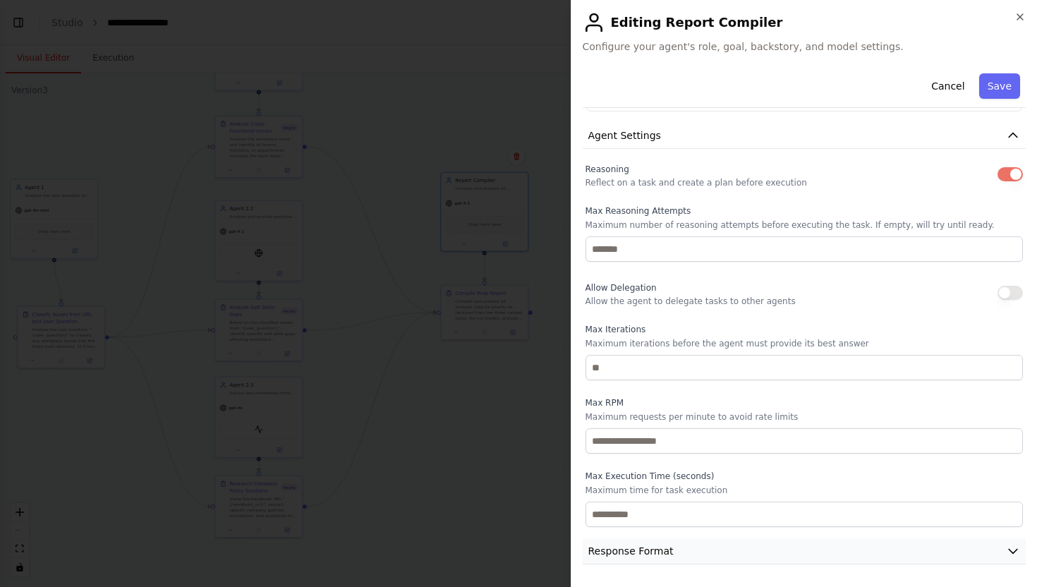
click at [717, 553] on button "Response Format" at bounding box center [804, 551] width 444 height 26
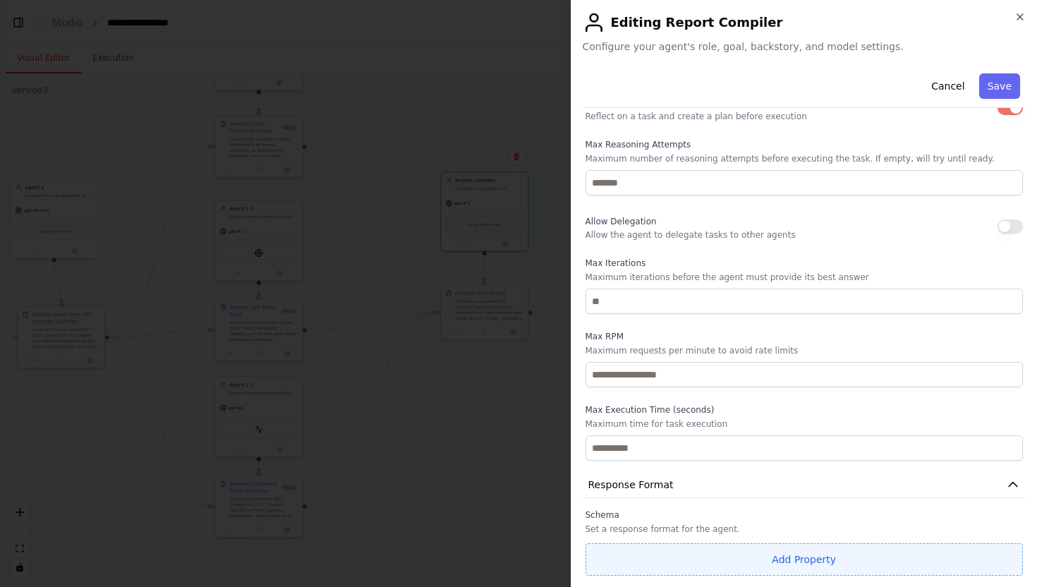
click at [716, 549] on button "Add Property" at bounding box center [804, 559] width 438 height 32
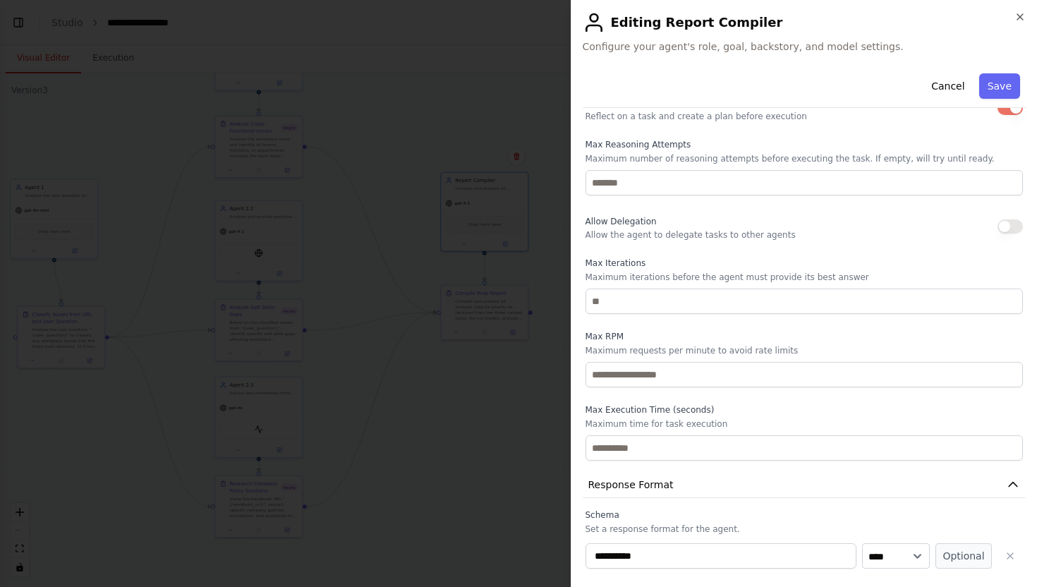
scroll to position [458, 0]
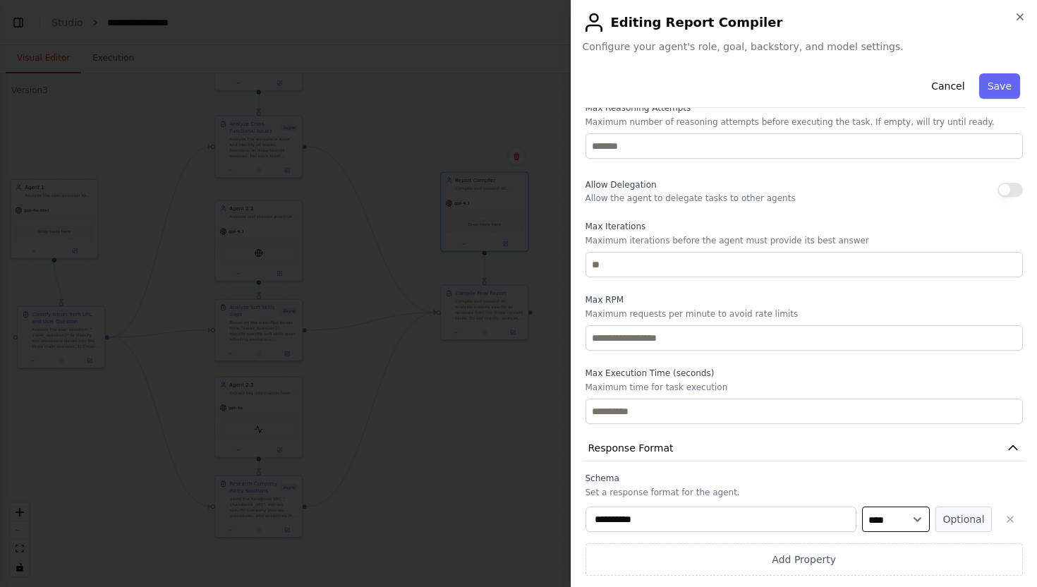
click at [898, 513] on select "**** ******* ******* **** ******" at bounding box center [896, 518] width 68 height 25
click at [780, 526] on input "**********" at bounding box center [720, 518] width 271 height 25
drag, startPoint x: 780, startPoint y: 526, endPoint x: 585, endPoint y: 494, distance: 197.9
click at [585, 494] on div "**********" at bounding box center [804, 523] width 438 height 103
click at [716, 488] on p "Set a response format for the agent." at bounding box center [804, 492] width 438 height 11
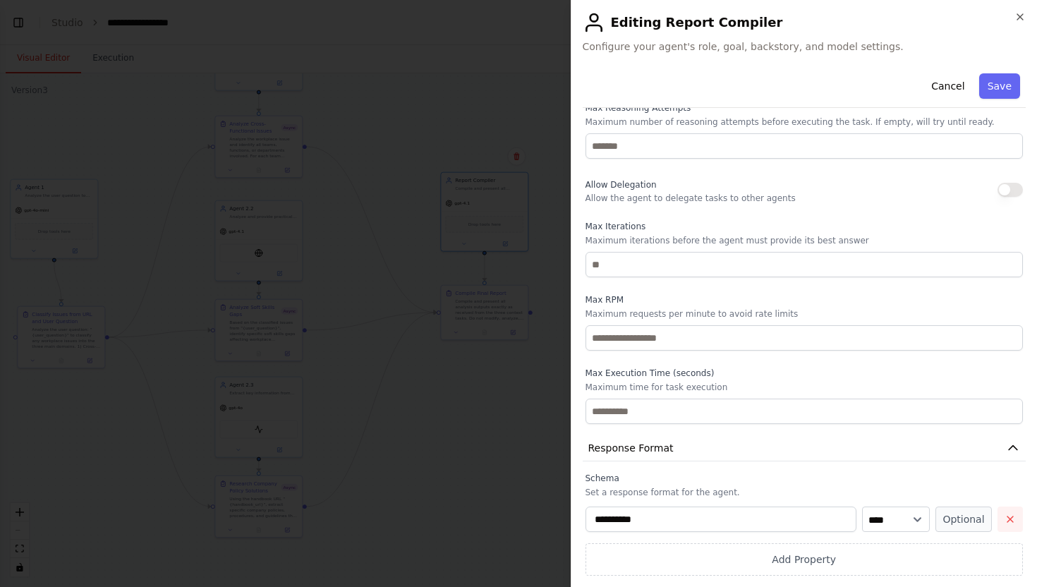
click at [1008, 515] on icon "button" at bounding box center [1009, 518] width 11 height 11
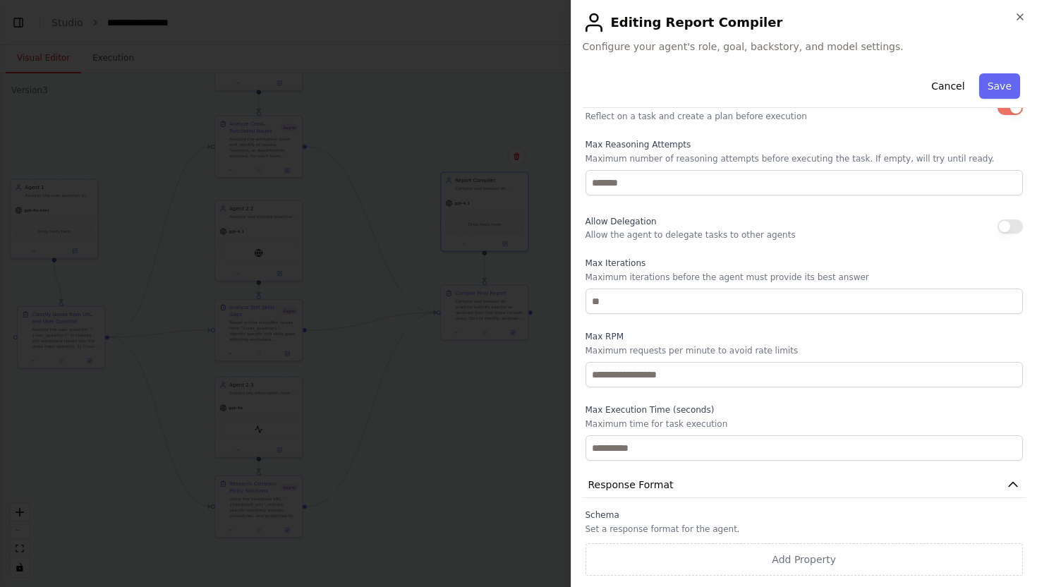
click at [592, 520] on div "Schema Set a response format for the agent. Add Property" at bounding box center [804, 542] width 438 height 66
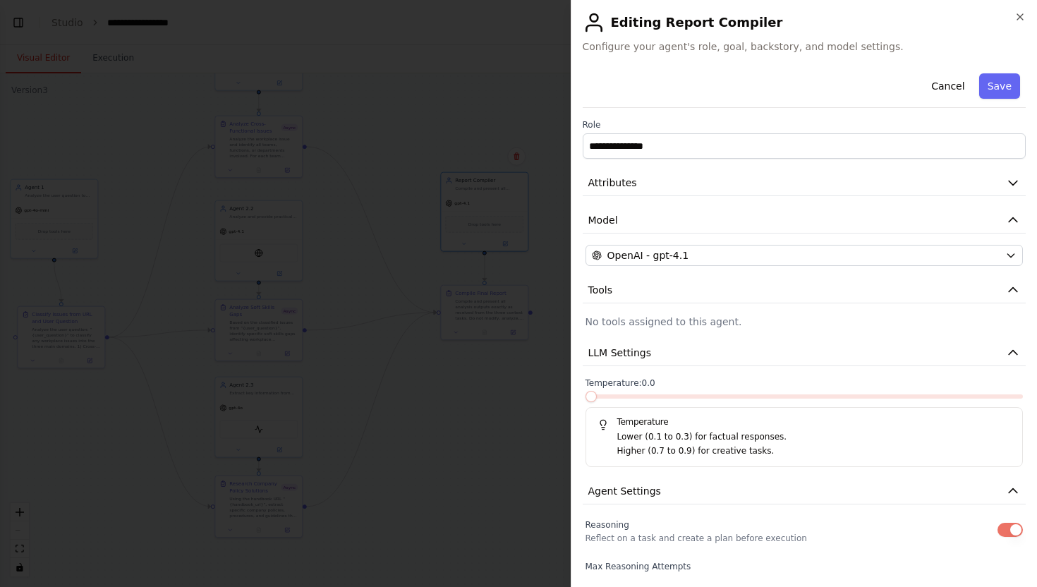
scroll to position [82, 0]
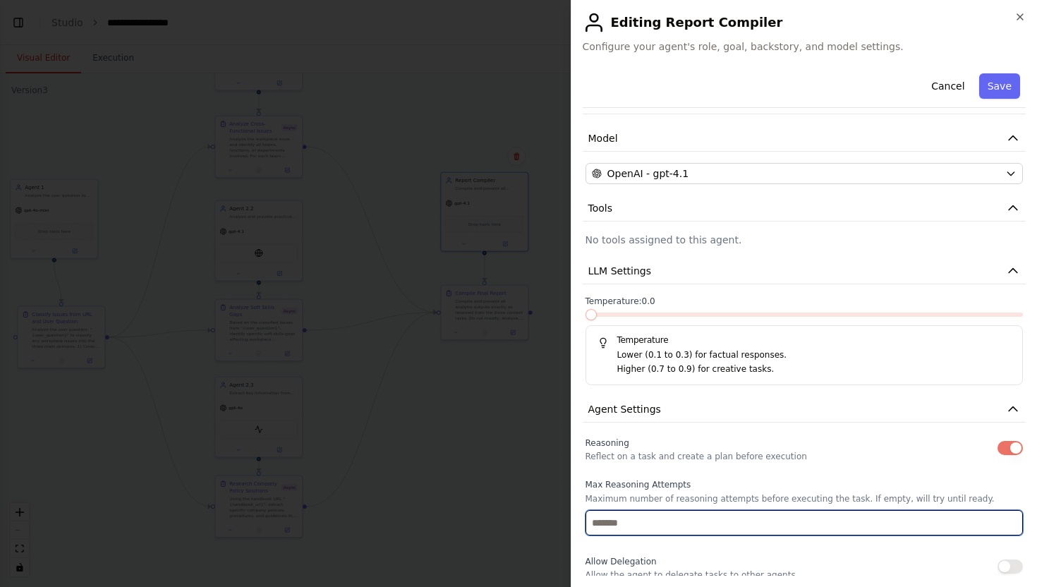
click at [666, 519] on input "number" at bounding box center [804, 522] width 438 height 25
type input "*"
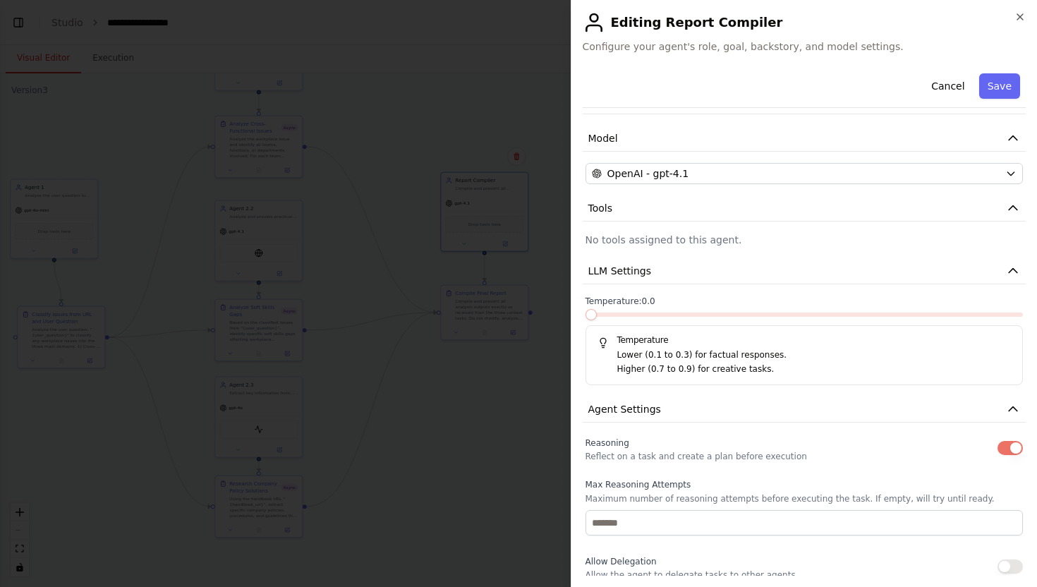
click at [680, 492] on div "Max Reasoning Attempts Maximum number of reasoning attempts before executing th…" at bounding box center [804, 507] width 438 height 56
click at [1008, 86] on button "Save" at bounding box center [999, 85] width 41 height 25
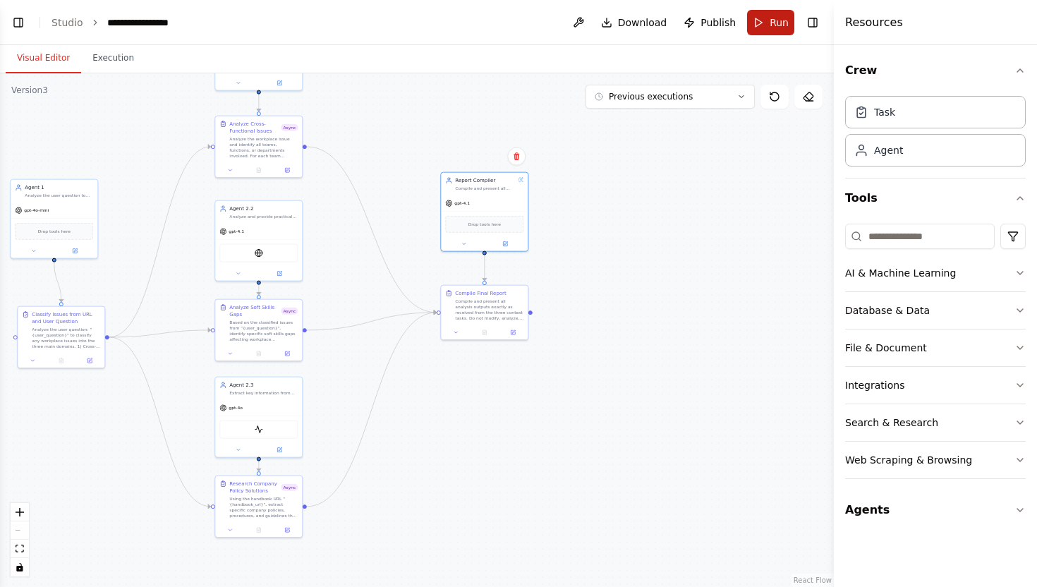
click at [775, 29] on button "Run" at bounding box center [770, 22] width 47 height 25
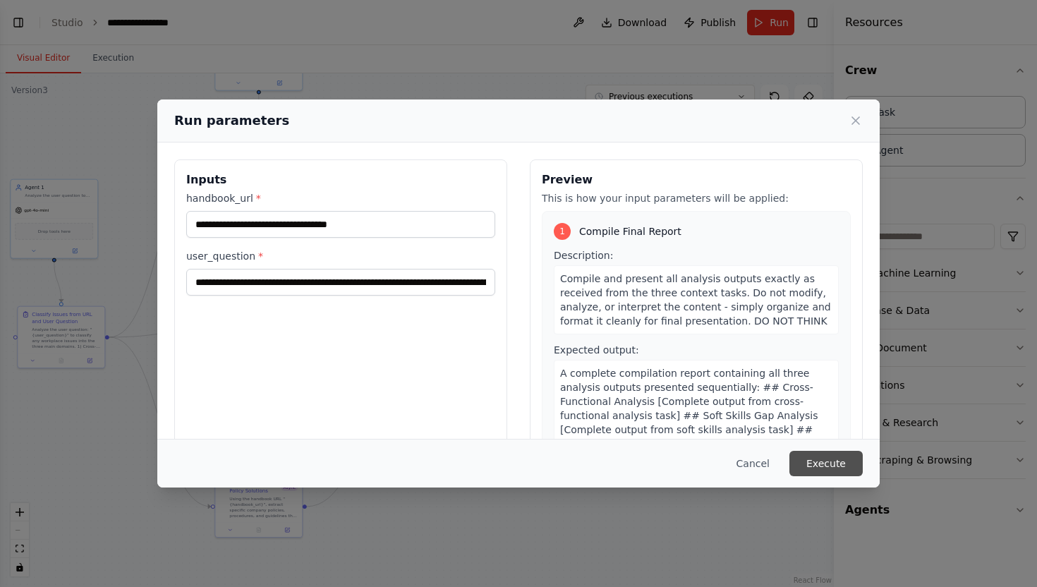
click at [830, 453] on button "Execute" at bounding box center [825, 463] width 73 height 25
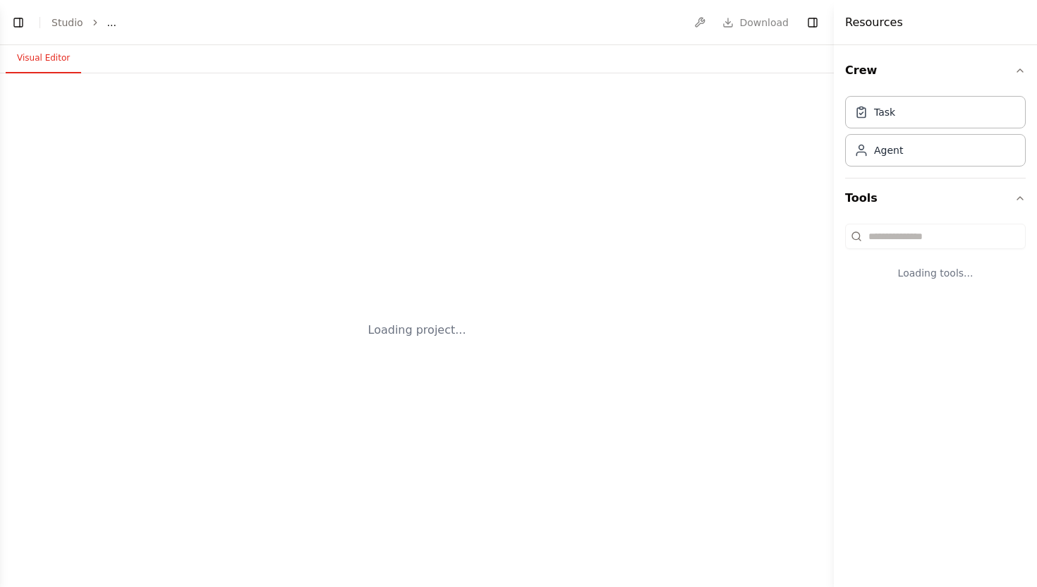
select select "****"
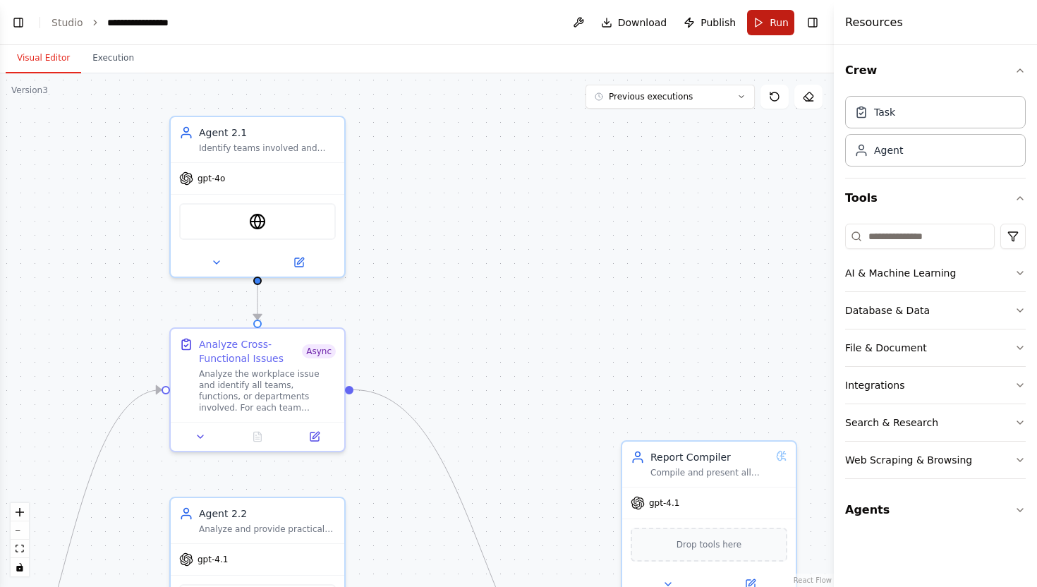
click at [760, 27] on button "Run" at bounding box center [770, 22] width 47 height 25
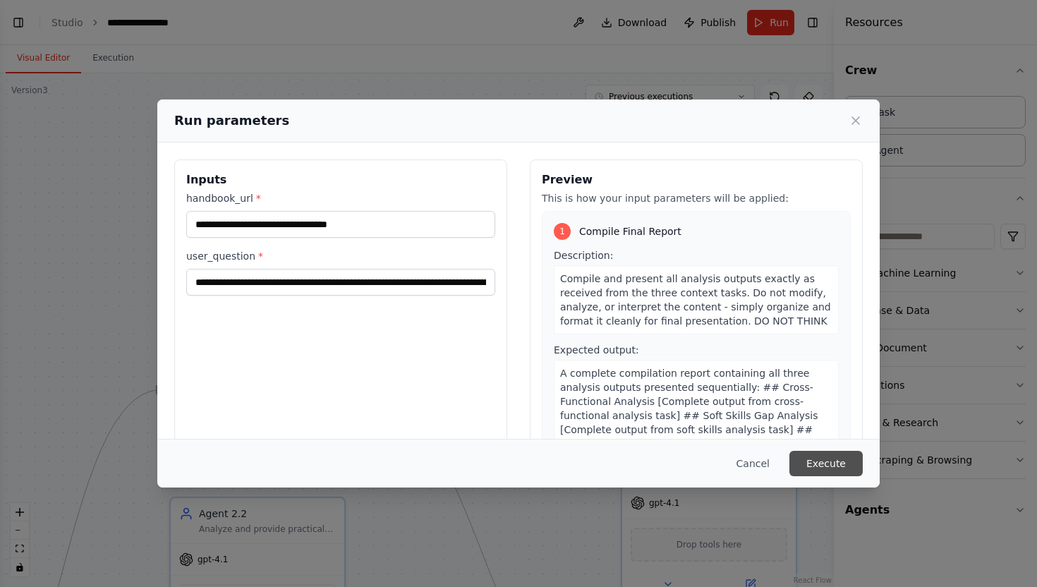
scroll to position [21285, 0]
click at [847, 453] on button "Execute" at bounding box center [825, 463] width 73 height 25
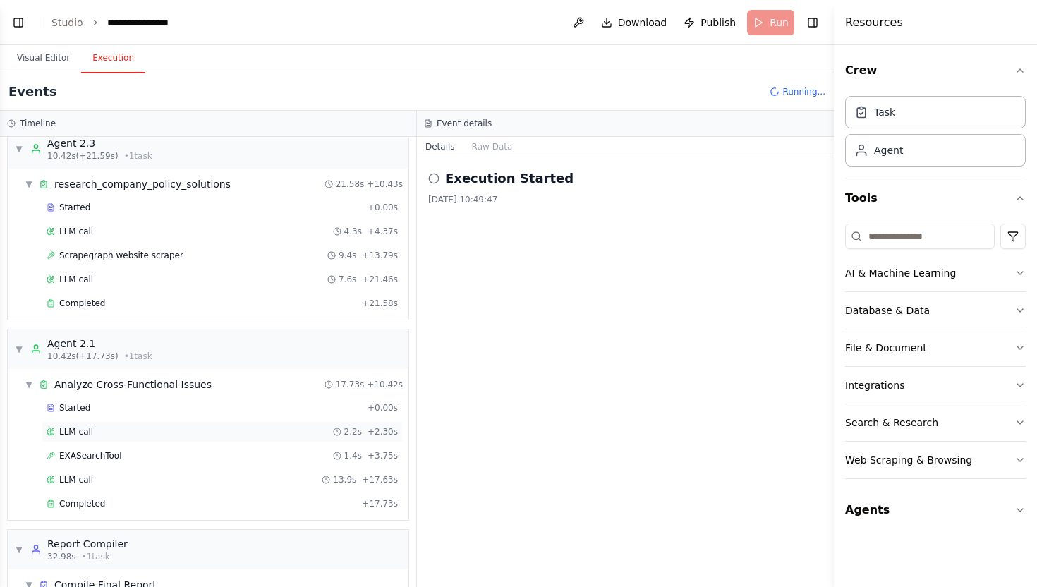
scroll to position [422, 0]
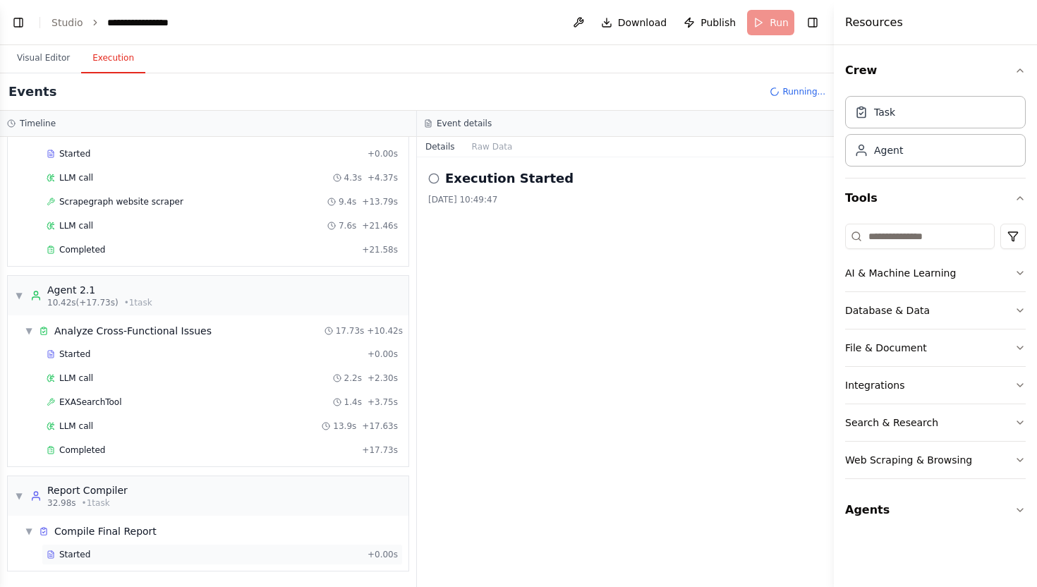
click at [70, 548] on div "Started + 0.00s" at bounding box center [222, 554] width 361 height 21
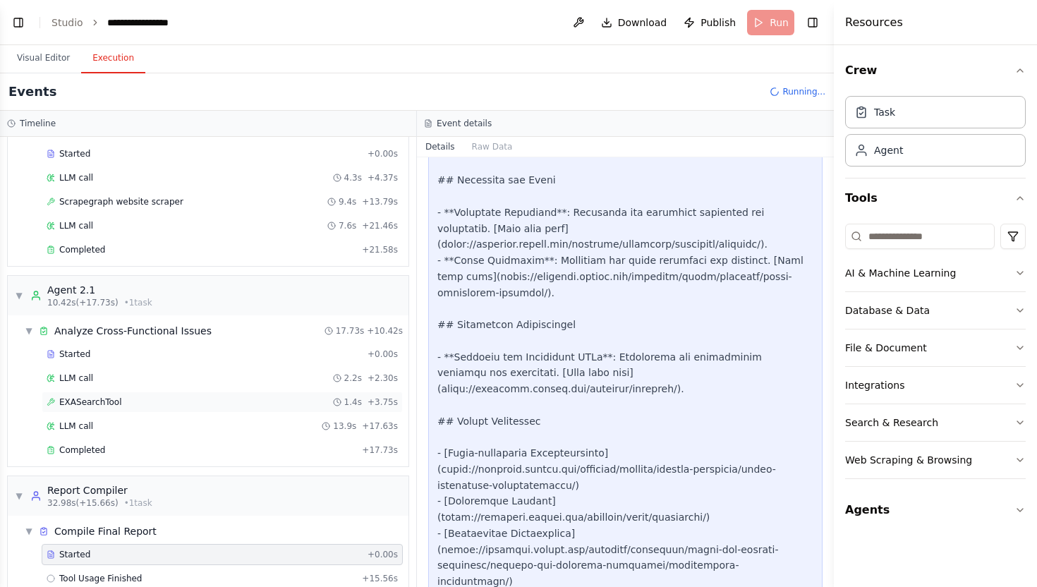
scroll to position [494, 0]
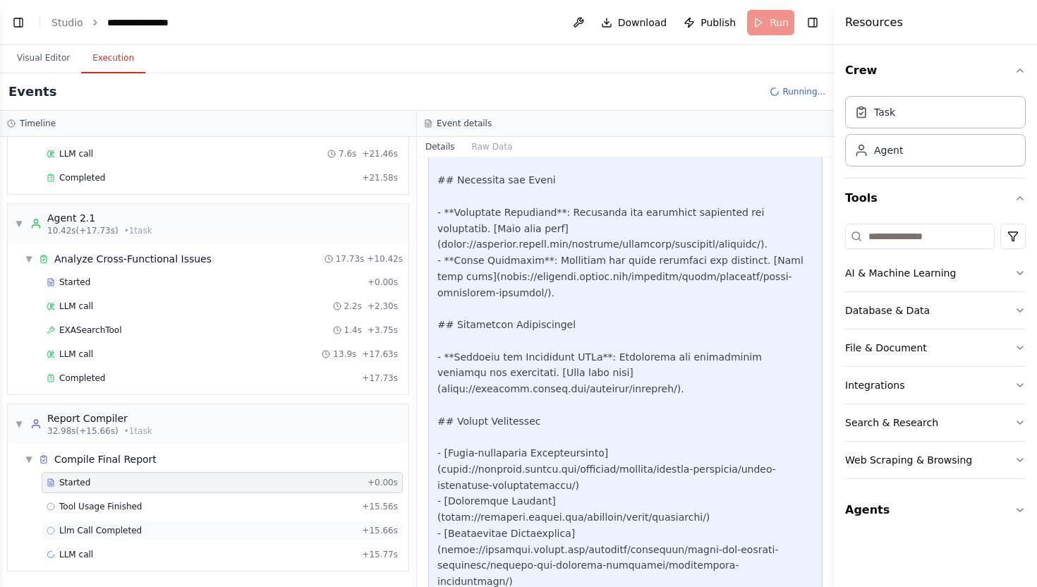
click at [123, 527] on span "Llm Call Completed" at bounding box center [100, 530] width 83 height 11
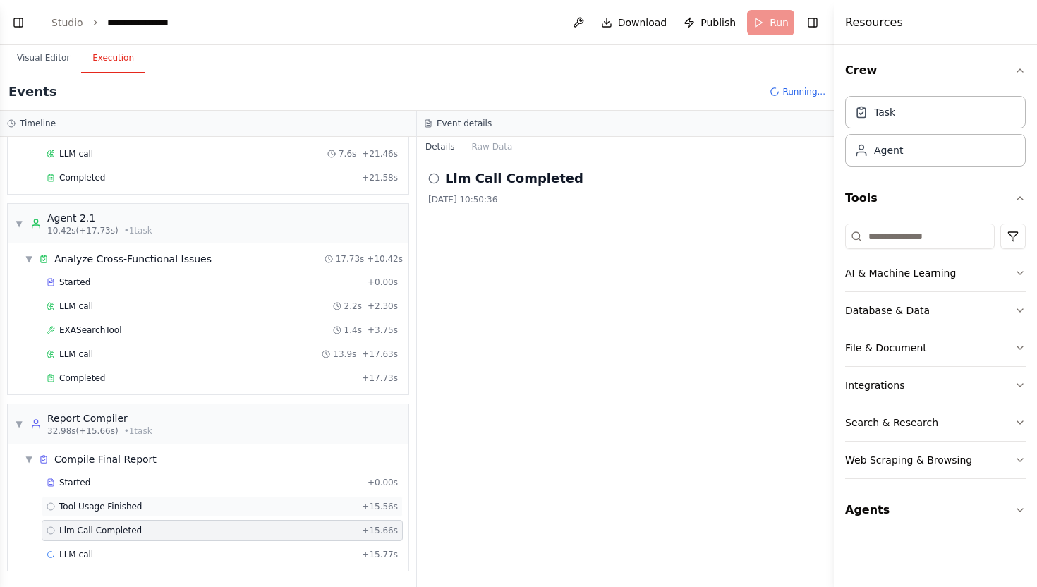
click at [125, 508] on span "Tool Usage Finished" at bounding box center [100, 506] width 83 height 11
click at [97, 551] on div "LLM call + 15.77s" at bounding box center [222, 554] width 351 height 11
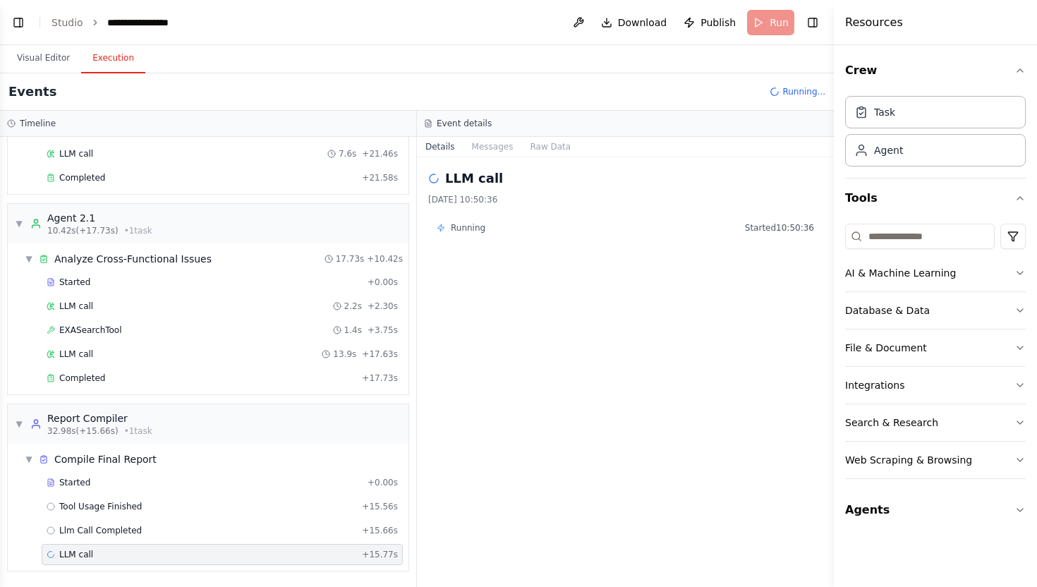
click at [441, 228] on icon at bounding box center [440, 227] width 6 height 7
click at [265, 483] on div "Started" at bounding box center [204, 482] width 315 height 11
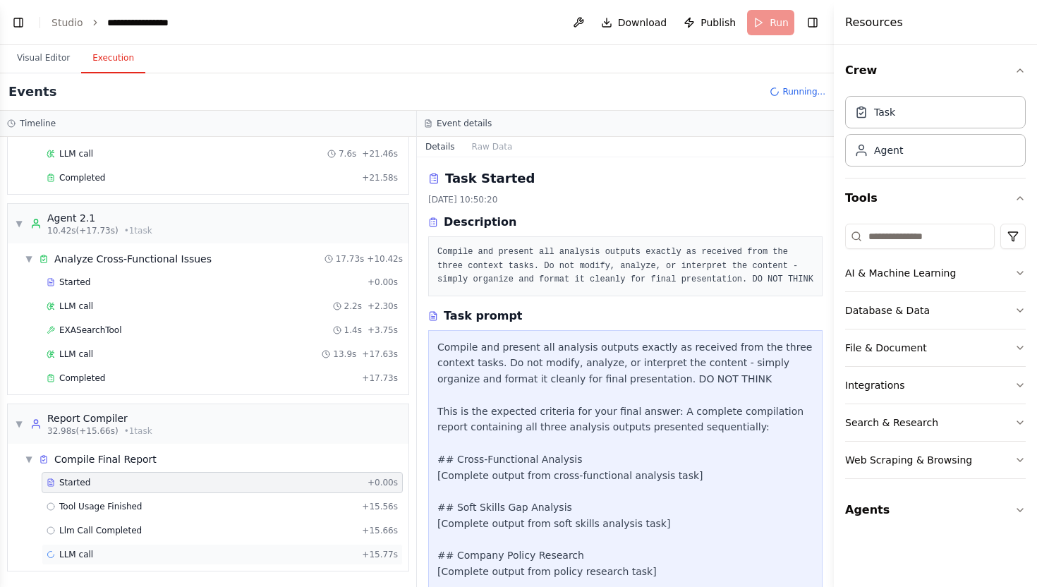
click at [190, 564] on div "LLM call + 15.77s" at bounding box center [222, 554] width 361 height 21
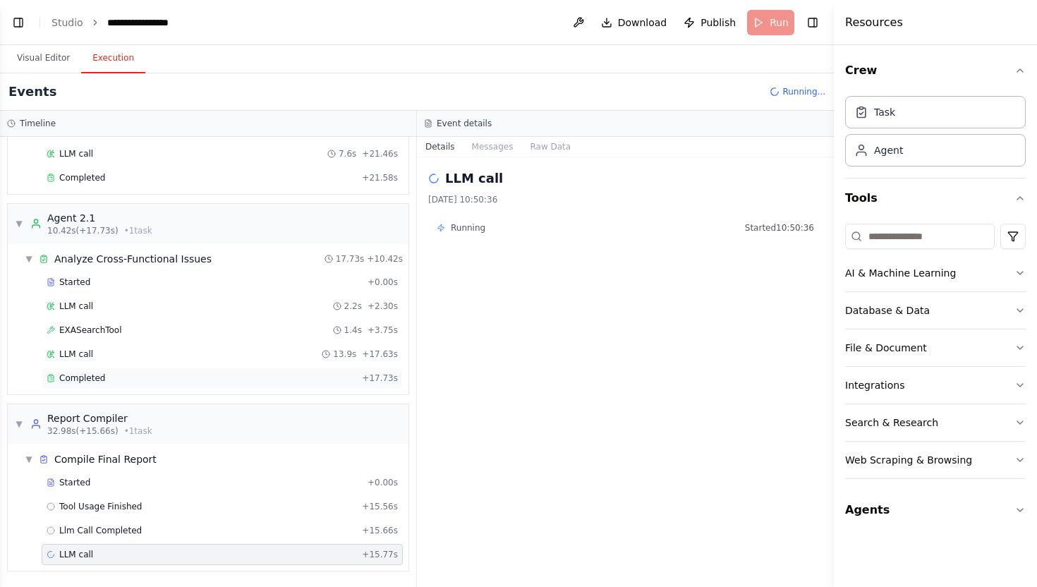
click at [238, 369] on div "Completed + 17.73s" at bounding box center [222, 377] width 361 height 21
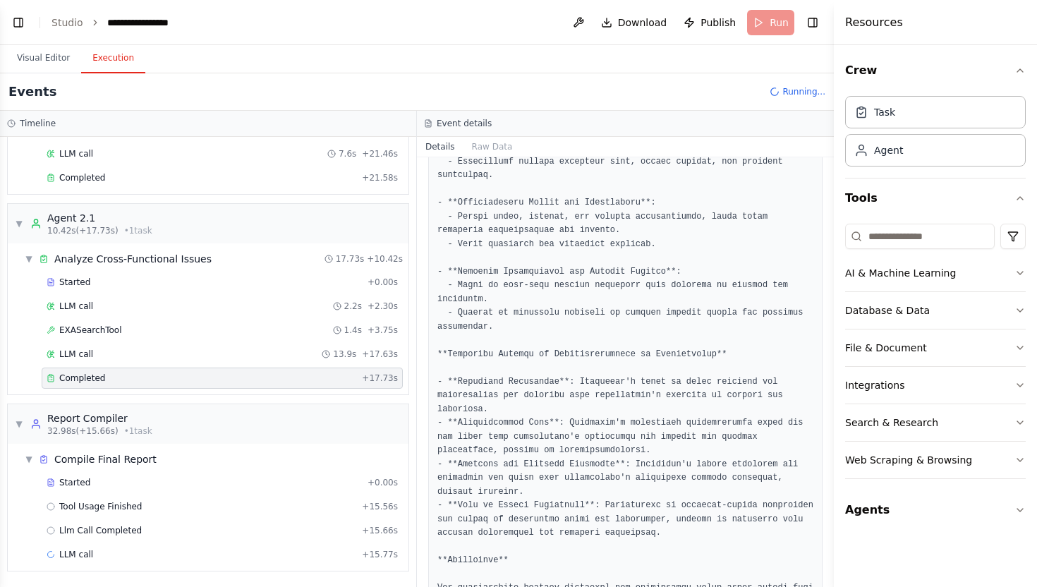
scroll to position [1241, 0]
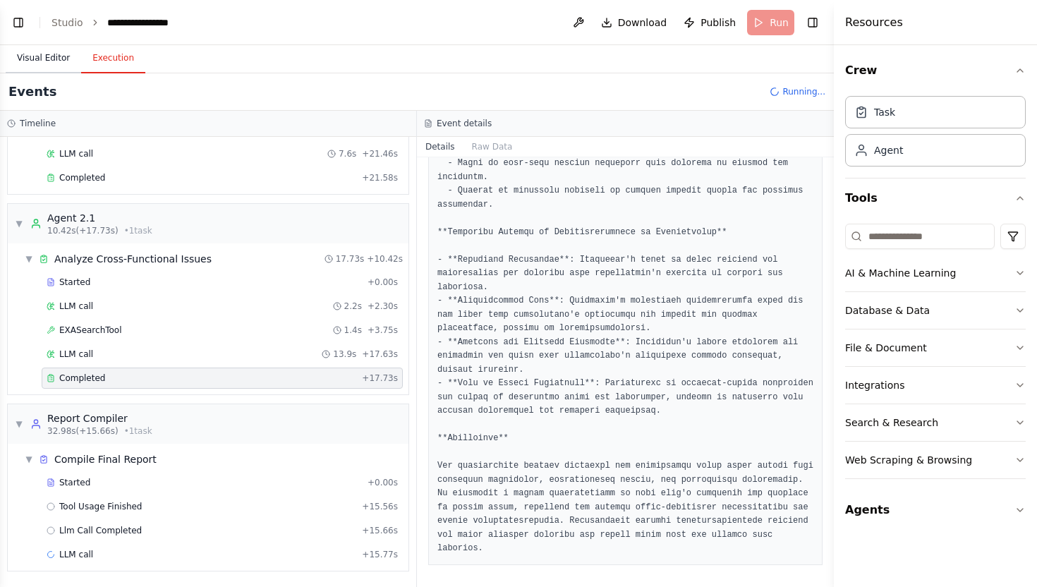
click at [51, 49] on button "Visual Editor" at bounding box center [43, 59] width 75 height 30
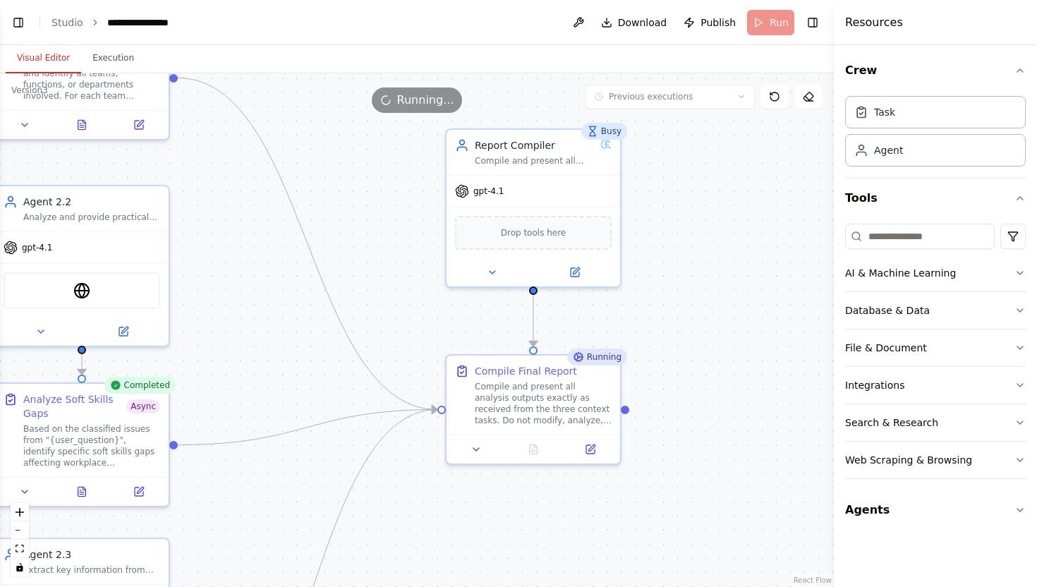
drag, startPoint x: 447, startPoint y: 318, endPoint x: 271, endPoint y: 6, distance: 358.1
click at [271, 6] on main "**********" at bounding box center [416, 293] width 833 height 587
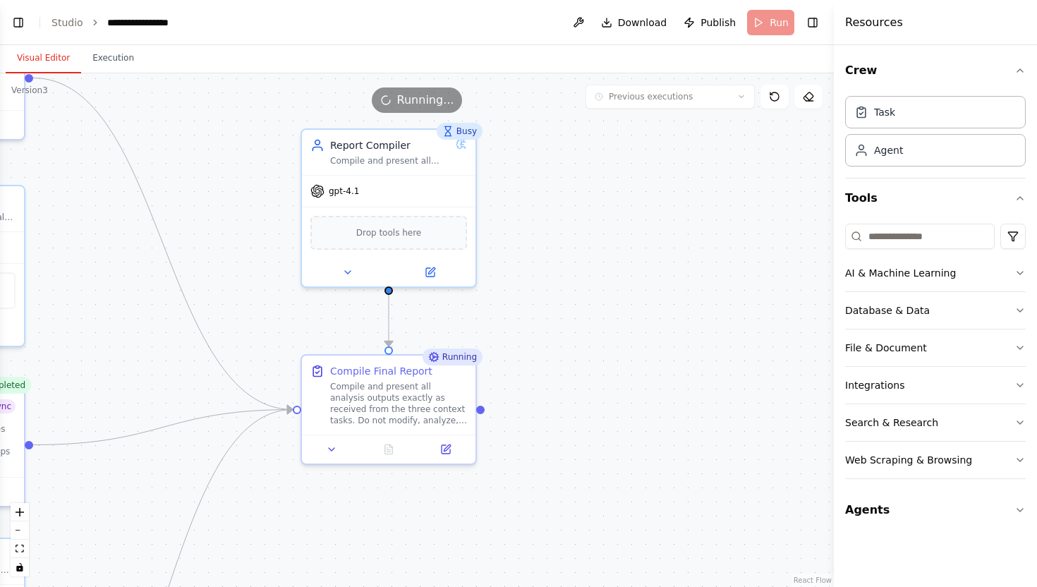
drag, startPoint x: 656, startPoint y: 280, endPoint x: 484, endPoint y: 280, distance: 172.8
click at [484, 280] on div ".deletable-edge-delete-btn { width: 20px; height: 20px; border: 0px solid #ffff…" at bounding box center [416, 329] width 833 height 513
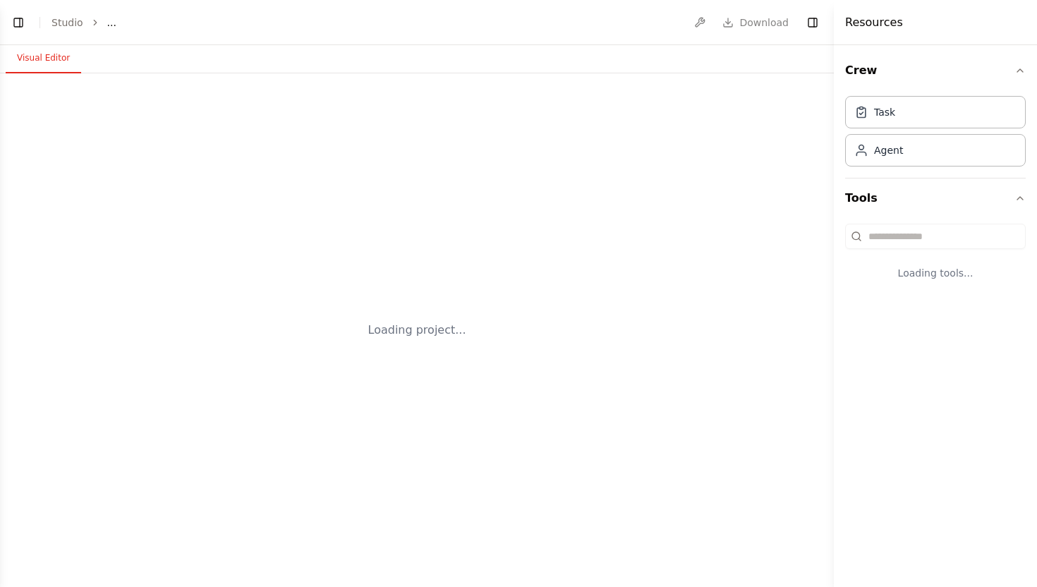
select select "****"
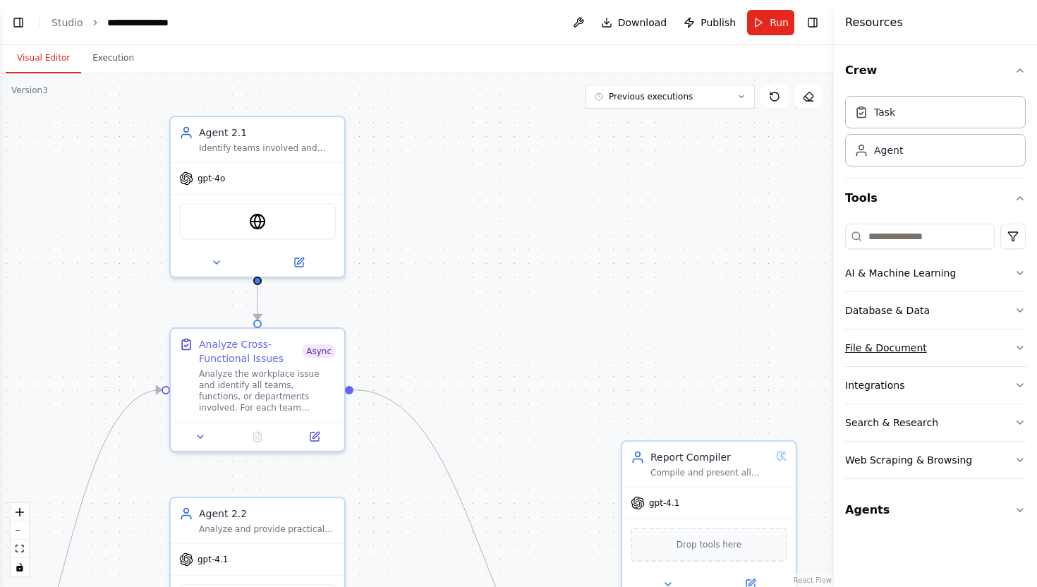
click at [931, 330] on button "File & Document" at bounding box center [935, 347] width 181 height 37
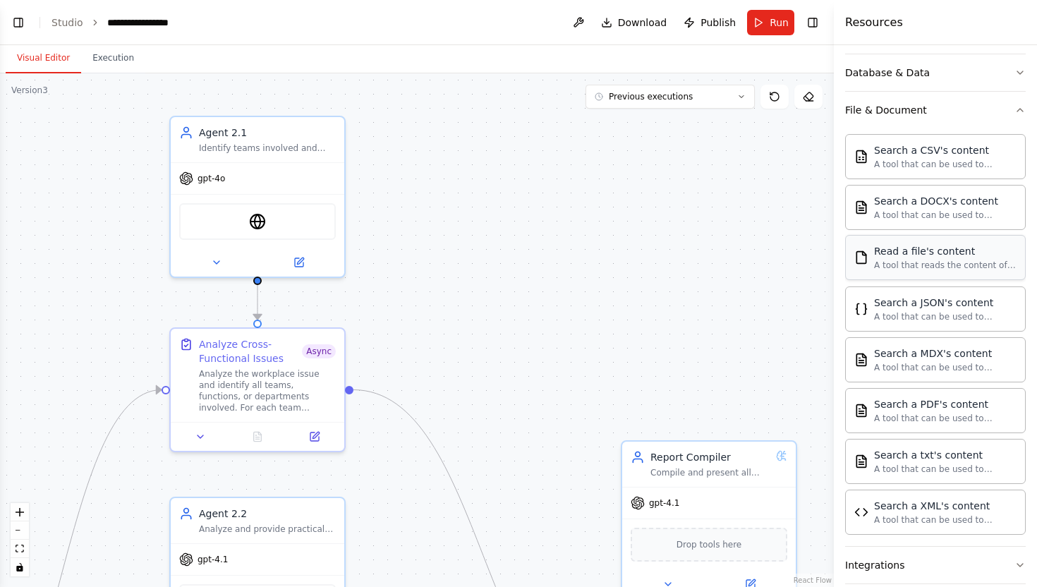
scroll to position [251, 0]
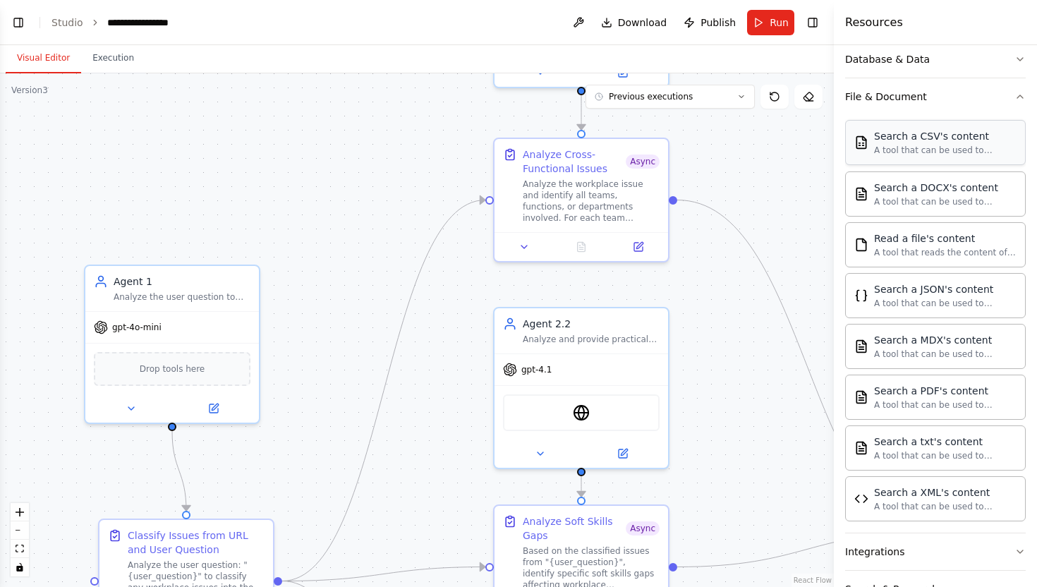
drag, startPoint x: 544, startPoint y: 357, endPoint x: 951, endPoint y: 126, distance: 467.1
click at [951, 126] on div "BETA Hello! I'm the CrewAI assistant. What kind of automation do you want to bu…" at bounding box center [518, 293] width 1037 height 587
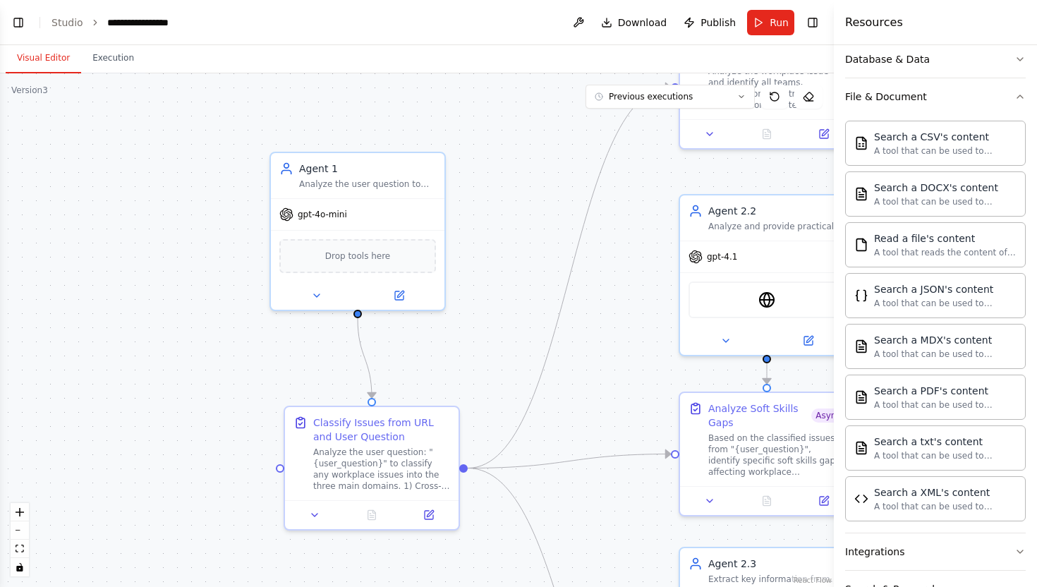
drag, startPoint x: 378, startPoint y: 227, endPoint x: 480, endPoint y: 155, distance: 125.0
click at [480, 155] on div ".deletable-edge-delete-btn { width: 20px; height: 20px; border: 0px solid #ffff…" at bounding box center [416, 329] width 833 height 513
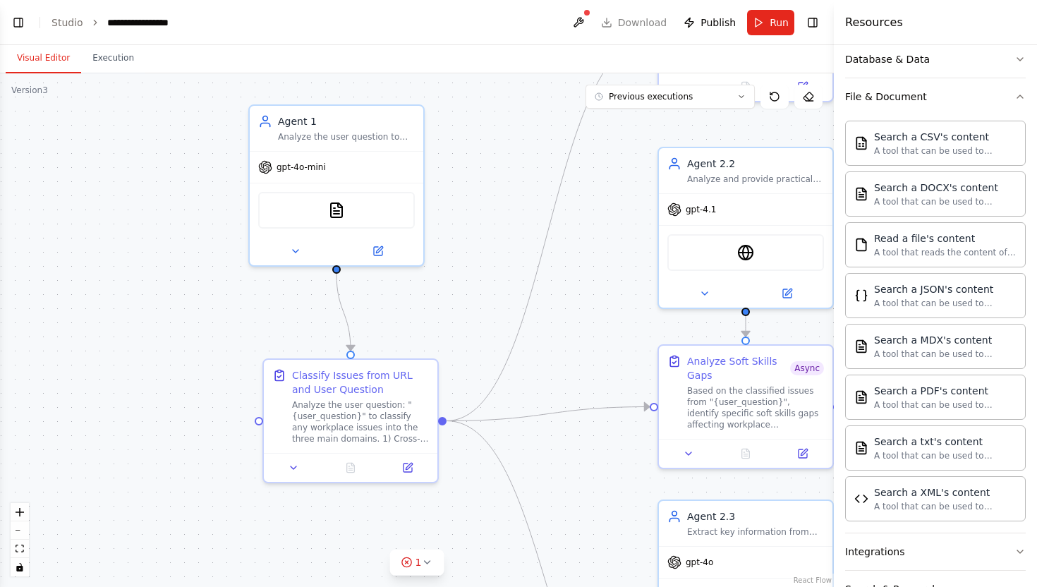
drag, startPoint x: 623, startPoint y: 310, endPoint x: 603, endPoint y: 257, distance: 56.7
click at [603, 260] on div ".deletable-edge-delete-btn { width: 20px; height: 20px; border: 0px solid #ffff…" at bounding box center [416, 329] width 833 height 513
click at [421, 568] on button "1" at bounding box center [417, 562] width 54 height 26
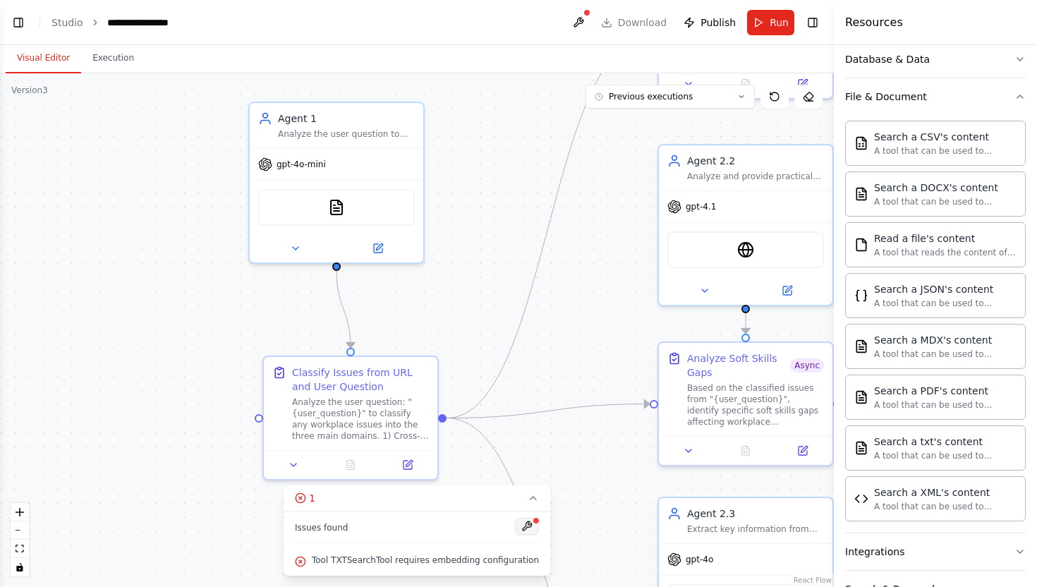
click at [515, 527] on button at bounding box center [527, 526] width 24 height 17
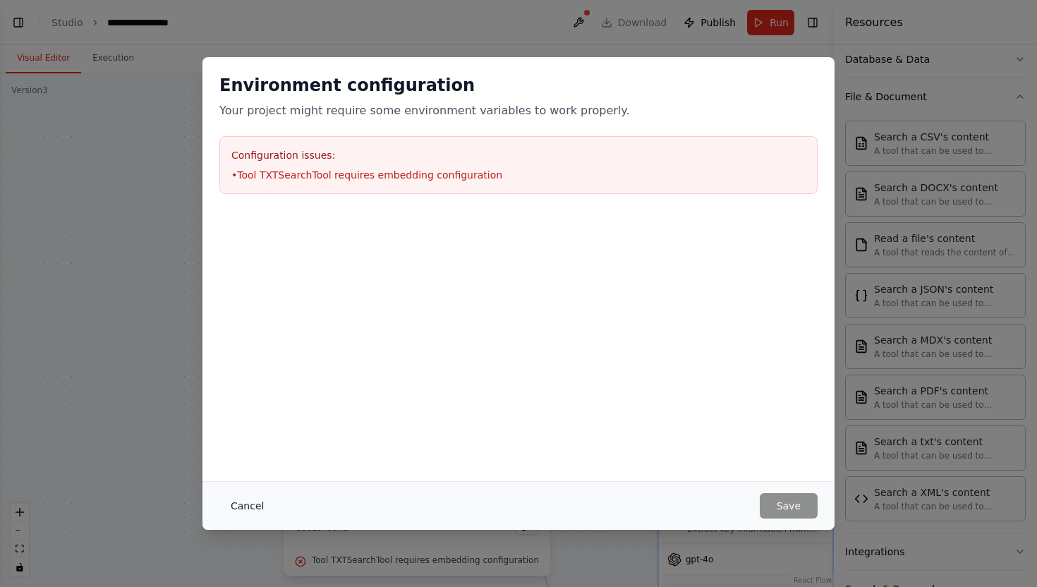
click at [243, 517] on button "Cancel" at bounding box center [247, 505] width 56 height 25
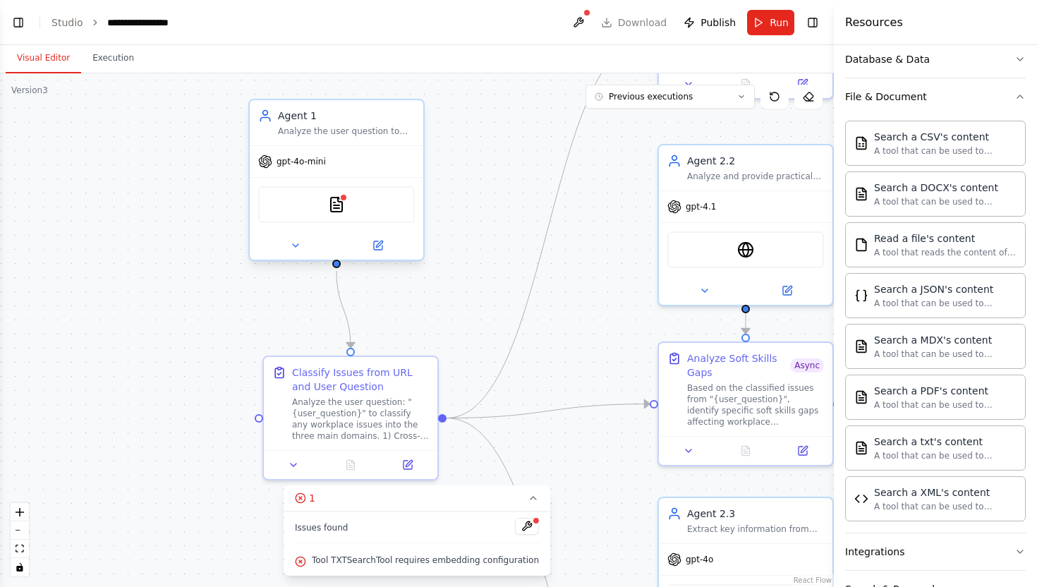
click at [303, 152] on div "gpt-4o-mini" at bounding box center [336, 161] width 173 height 31
click at [363, 206] on div "TXTSearchTool" at bounding box center [336, 204] width 157 height 37
click at [384, 245] on button at bounding box center [378, 245] width 80 height 17
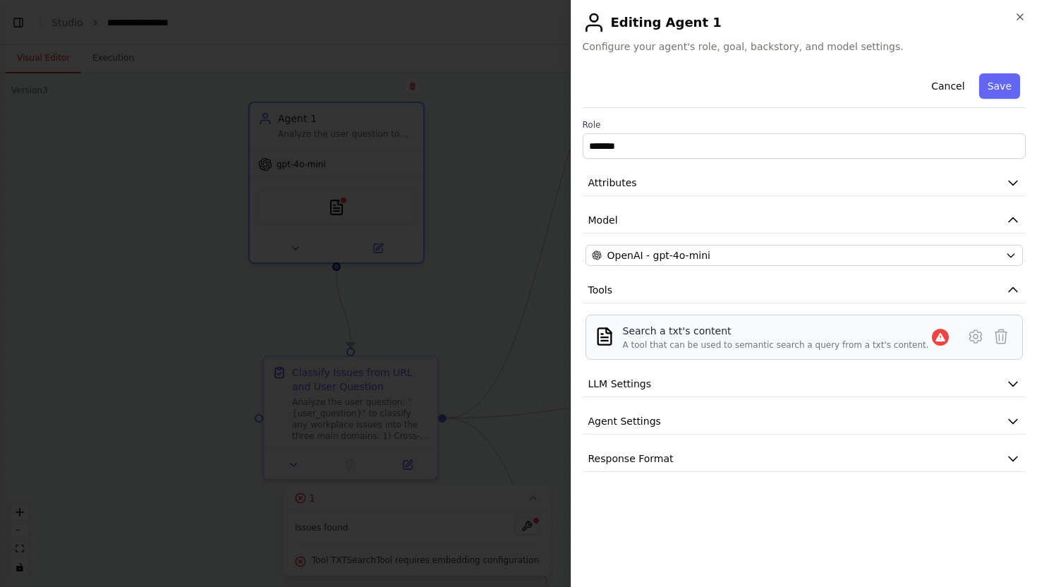
click at [824, 342] on div "A tool that can be used to semantic search a query from a txt's content." at bounding box center [776, 344] width 306 height 11
click at [972, 337] on icon at bounding box center [975, 336] width 17 height 17
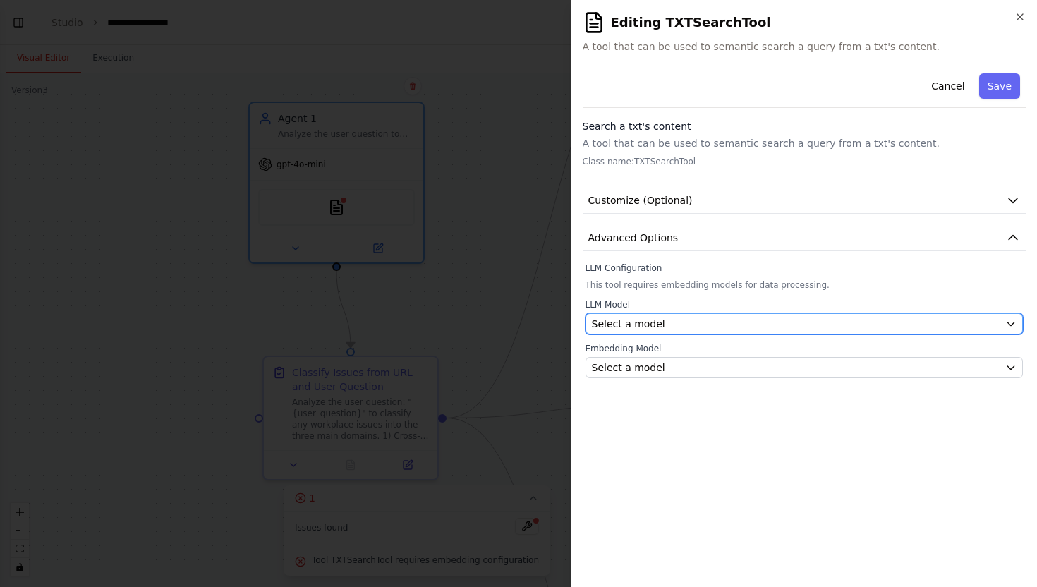
click at [911, 314] on button "Select a model" at bounding box center [804, 323] width 438 height 21
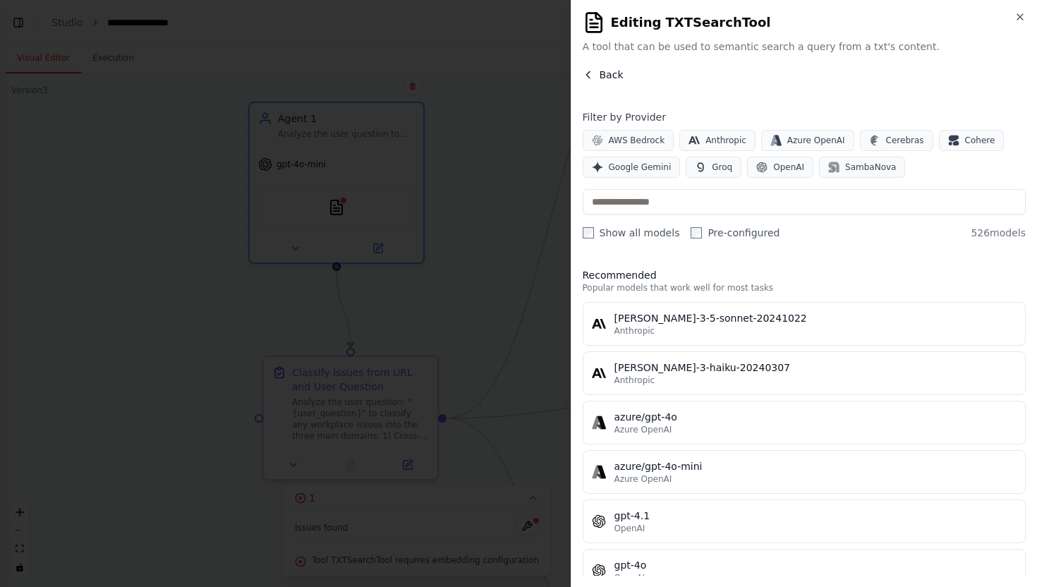
click at [591, 76] on icon "button" at bounding box center [587, 74] width 11 height 11
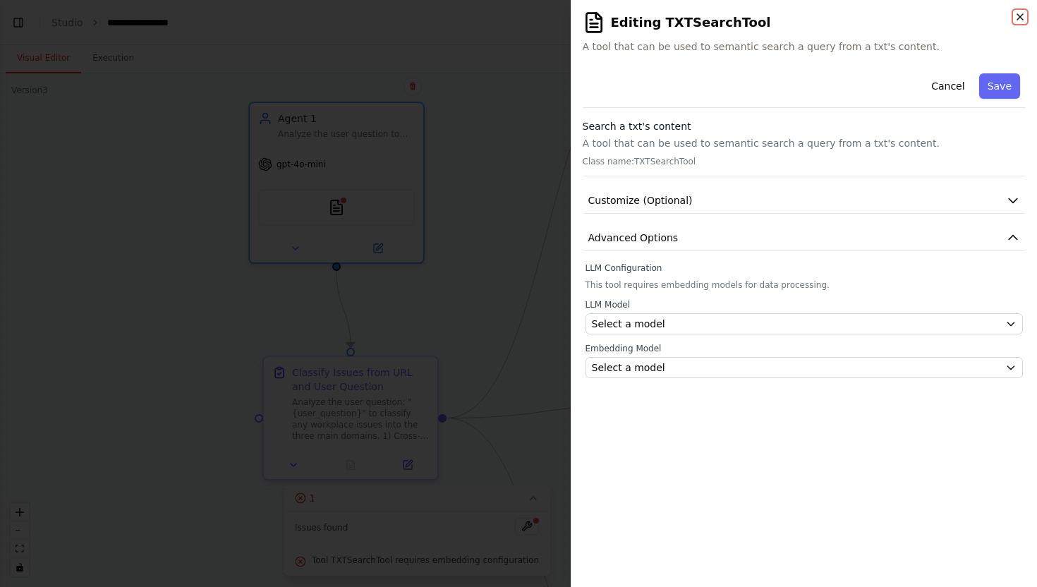
click at [1017, 16] on icon "button" at bounding box center [1019, 16] width 11 height 11
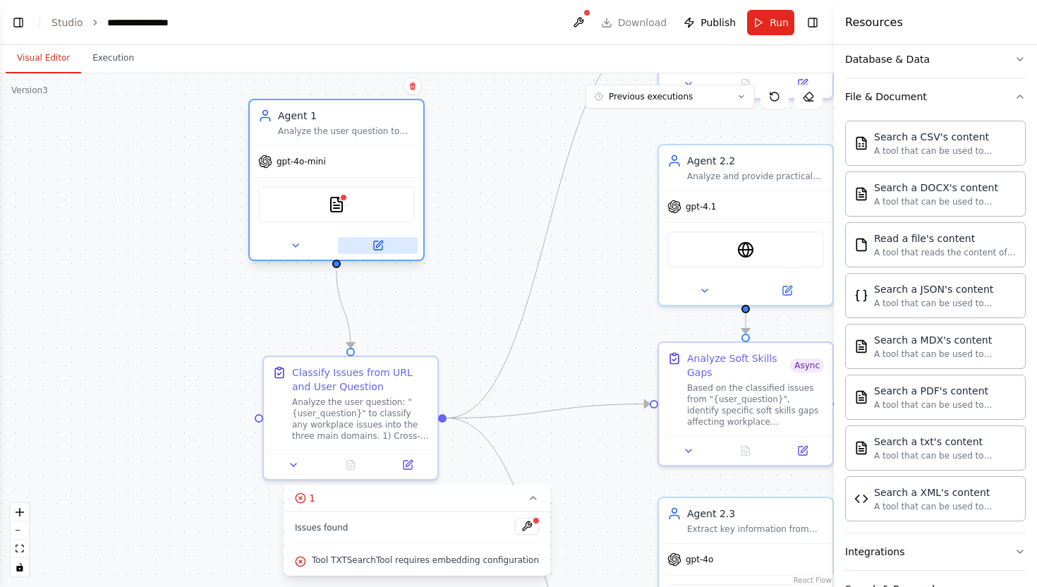
click at [372, 245] on icon at bounding box center [377, 245] width 11 height 11
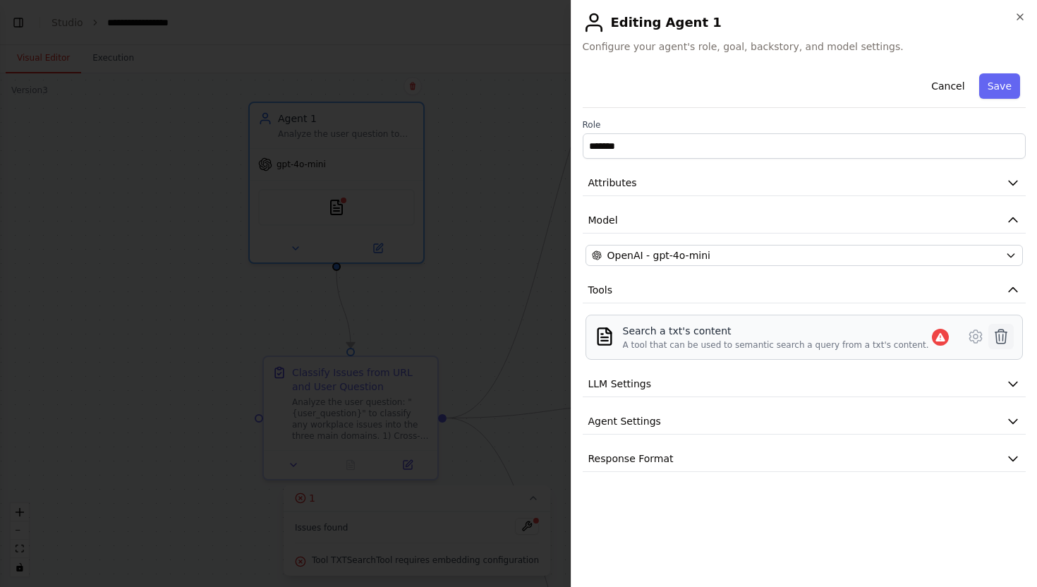
click at [1000, 326] on button at bounding box center [1000, 336] width 25 height 25
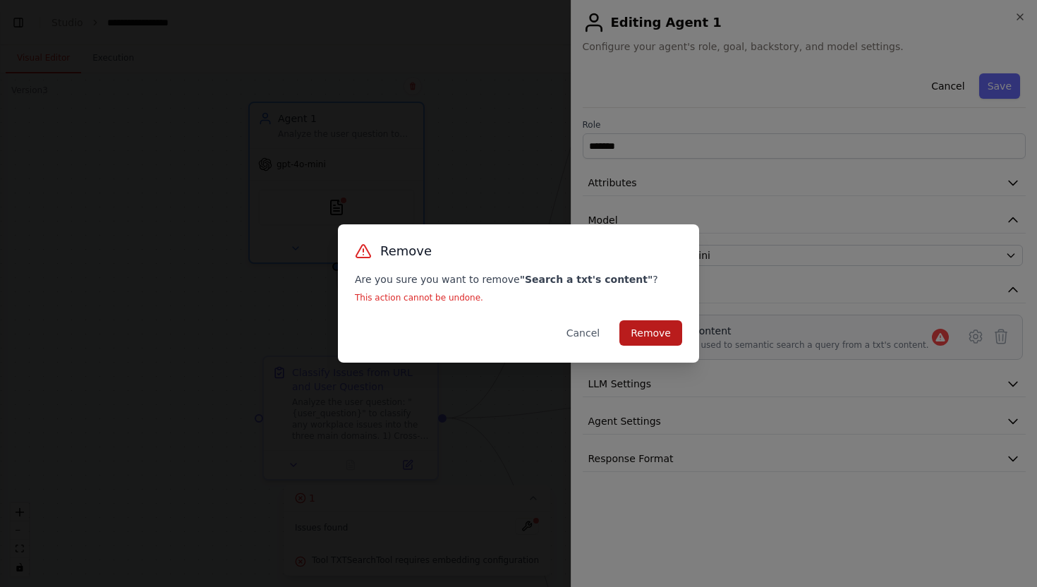
click at [656, 336] on button "Remove" at bounding box center [650, 332] width 63 height 25
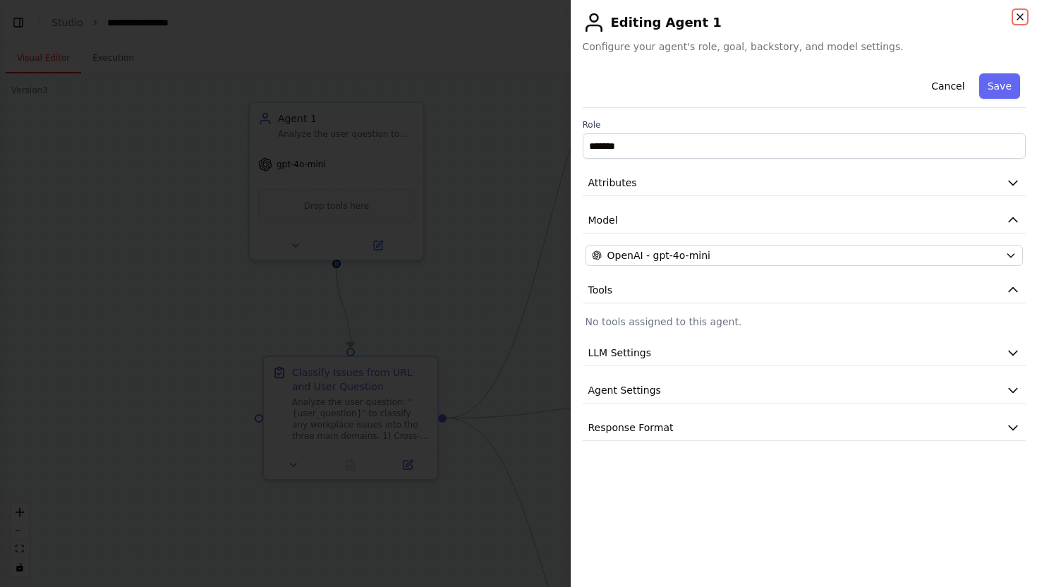
click at [1019, 16] on icon "button" at bounding box center [1020, 17] width 6 height 6
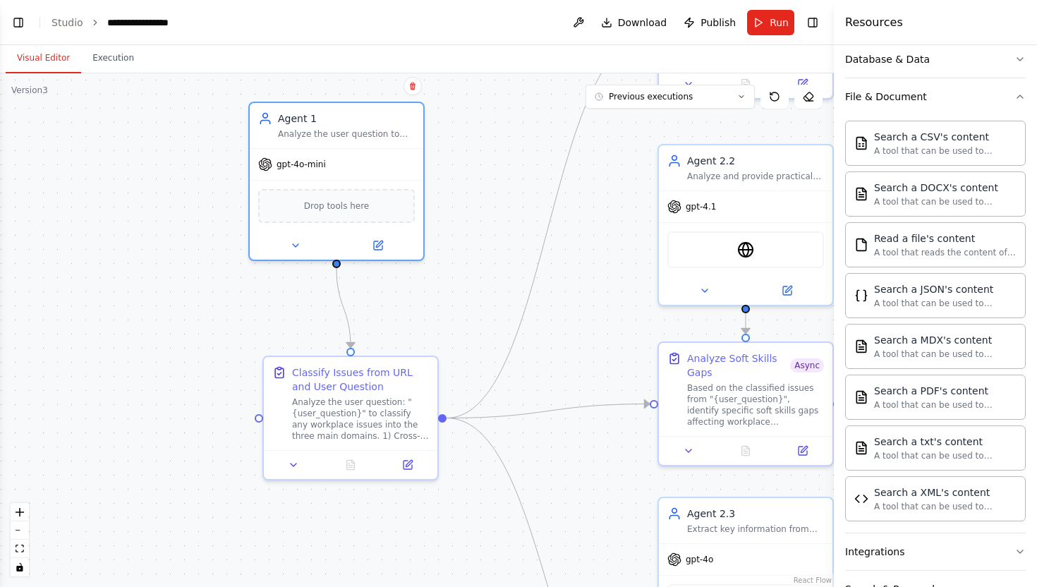
click at [639, 281] on div ".deletable-edge-delete-btn { width: 20px; height: 20px; border: 0px solid #ffff…" at bounding box center [416, 329] width 833 height 513
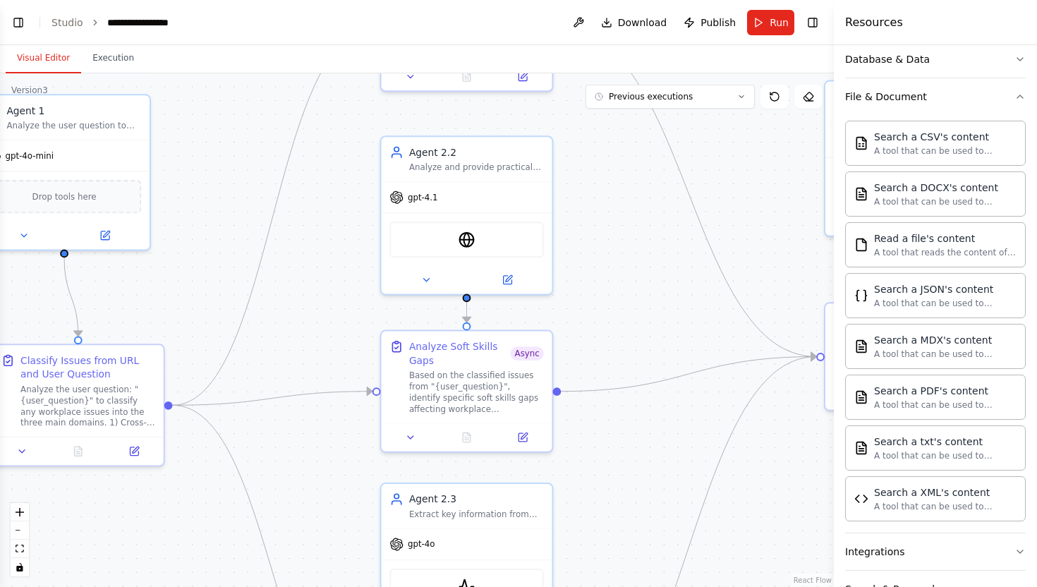
drag, startPoint x: 639, startPoint y: 281, endPoint x: 289, endPoint y: 262, distance: 350.3
click at [295, 264] on div ".deletable-edge-delete-btn { width: 20px; height: 20px; border: 0px solid #ffff…" at bounding box center [416, 329] width 833 height 513
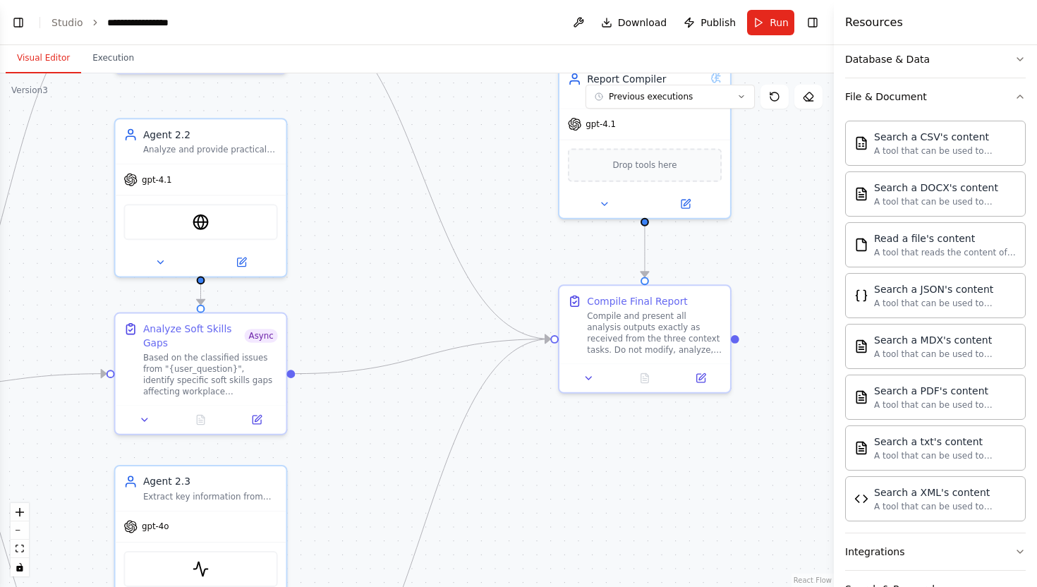
drag, startPoint x: 625, startPoint y: 338, endPoint x: 426, endPoint y: 326, distance: 199.2
click at [426, 326] on div ".deletable-edge-delete-btn { width: 20px; height: 20px; border: 0px solid #ffff…" at bounding box center [416, 329] width 833 height 513
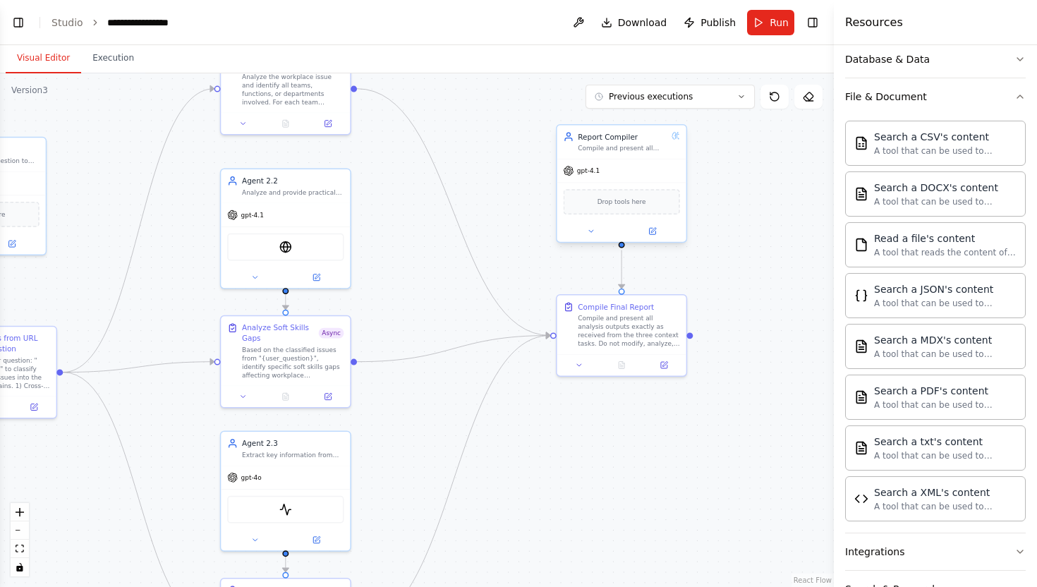
click at [661, 139] on div "Report Compiler" at bounding box center [623, 136] width 90 height 11
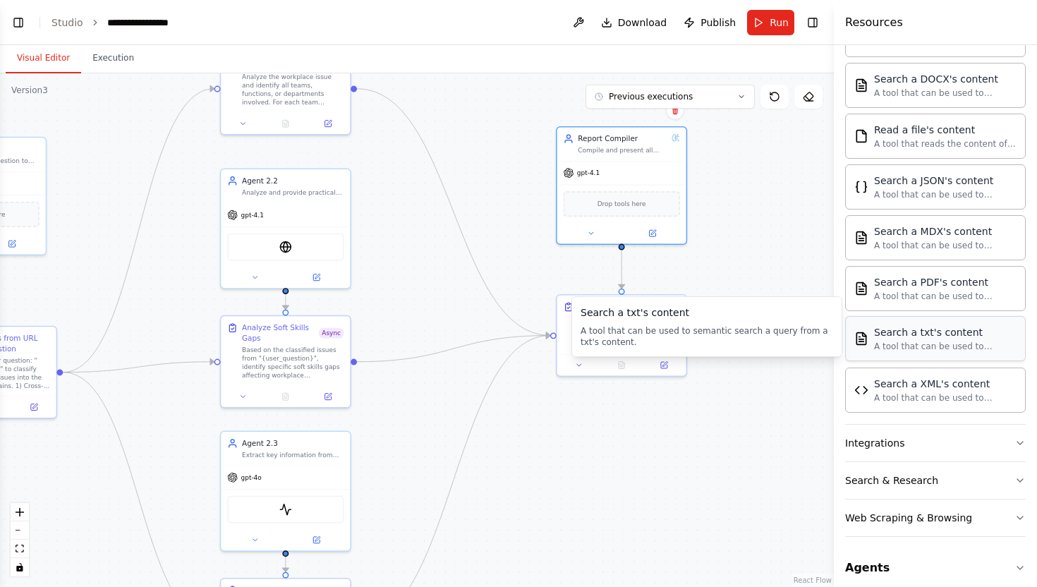
scroll to position [372, 0]
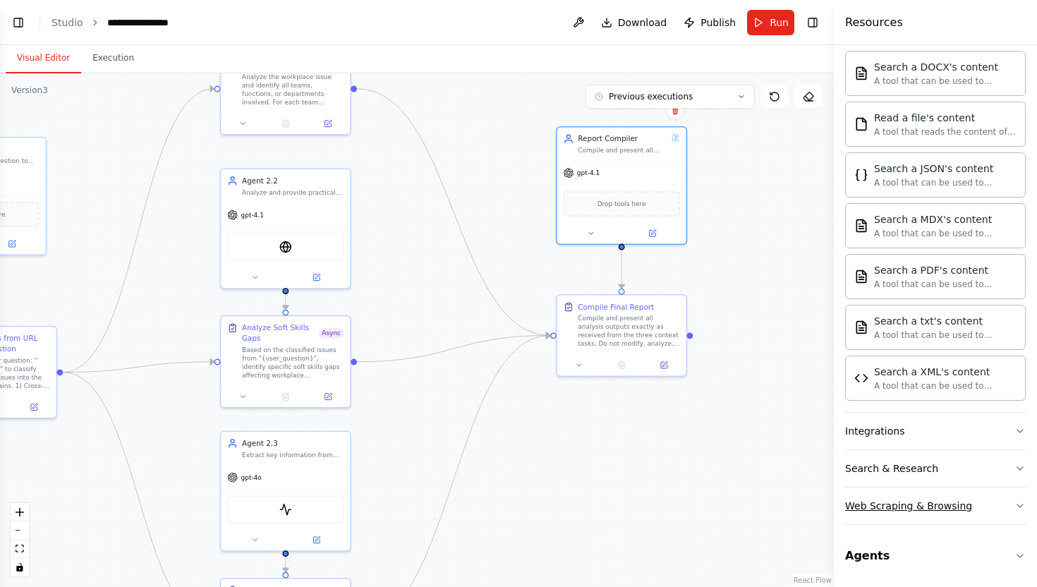
click at [922, 513] on button "Web Scraping & Browsing" at bounding box center [935, 505] width 181 height 37
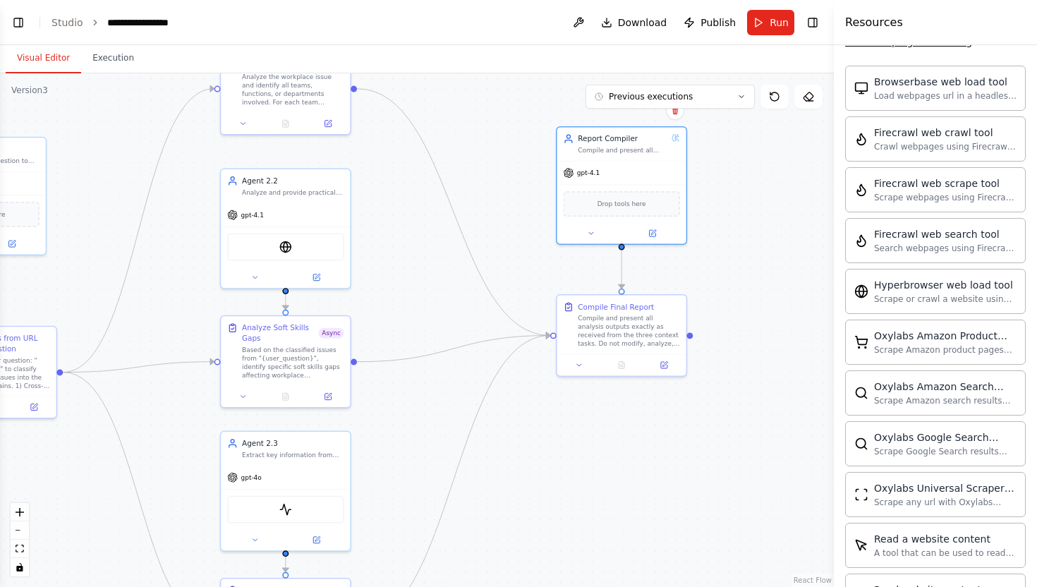
scroll to position [0, 0]
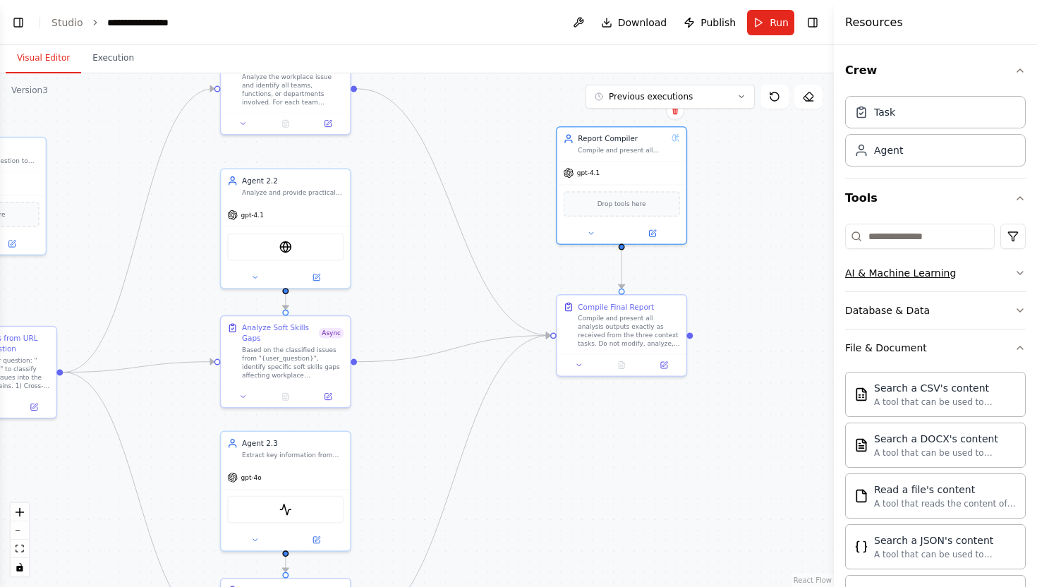
click at [945, 290] on button "AI & Machine Learning" at bounding box center [935, 273] width 181 height 37
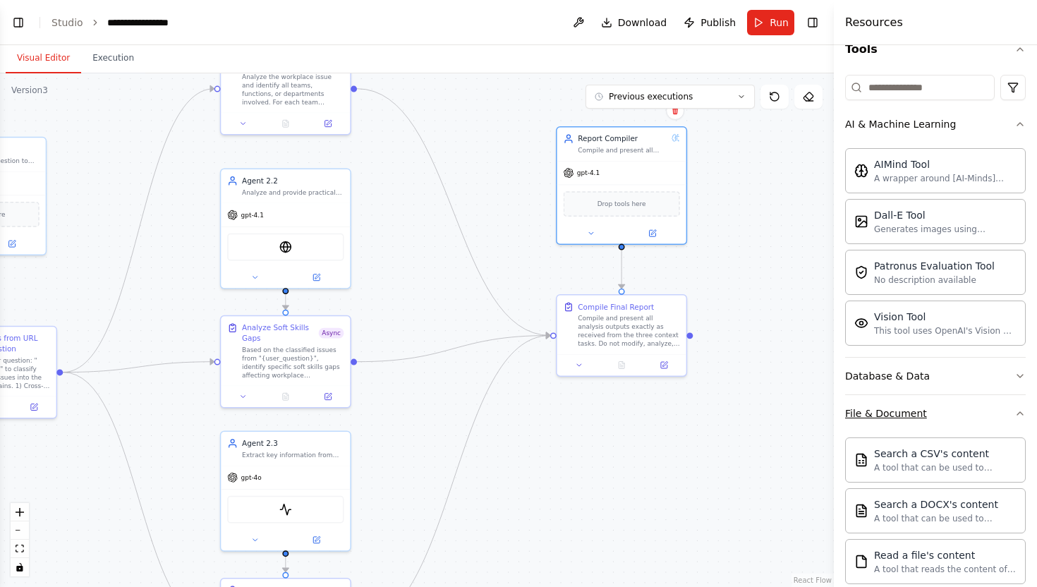
scroll to position [157, 0]
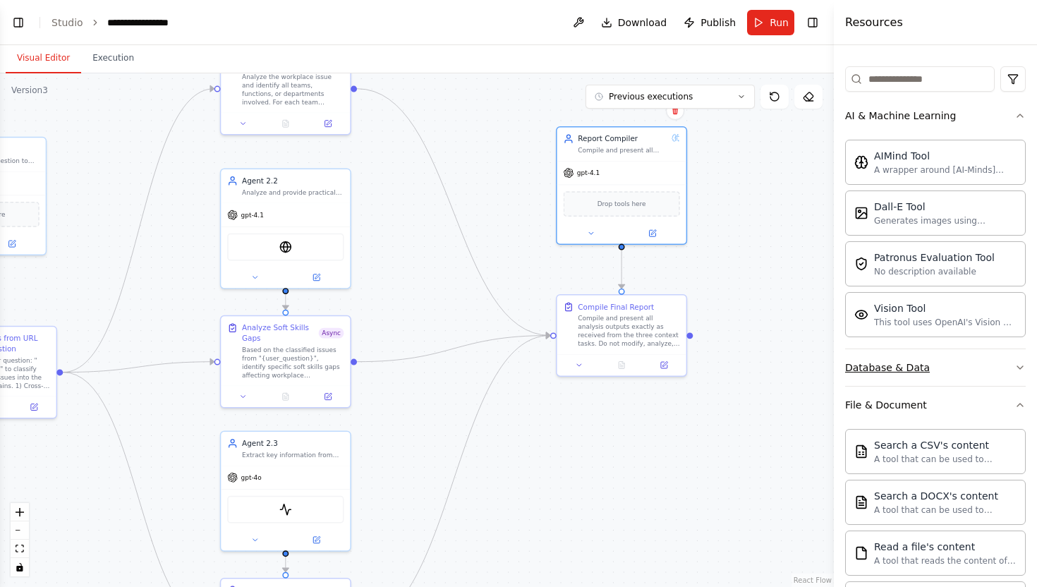
click at [940, 370] on button "Database & Data" at bounding box center [935, 367] width 181 height 37
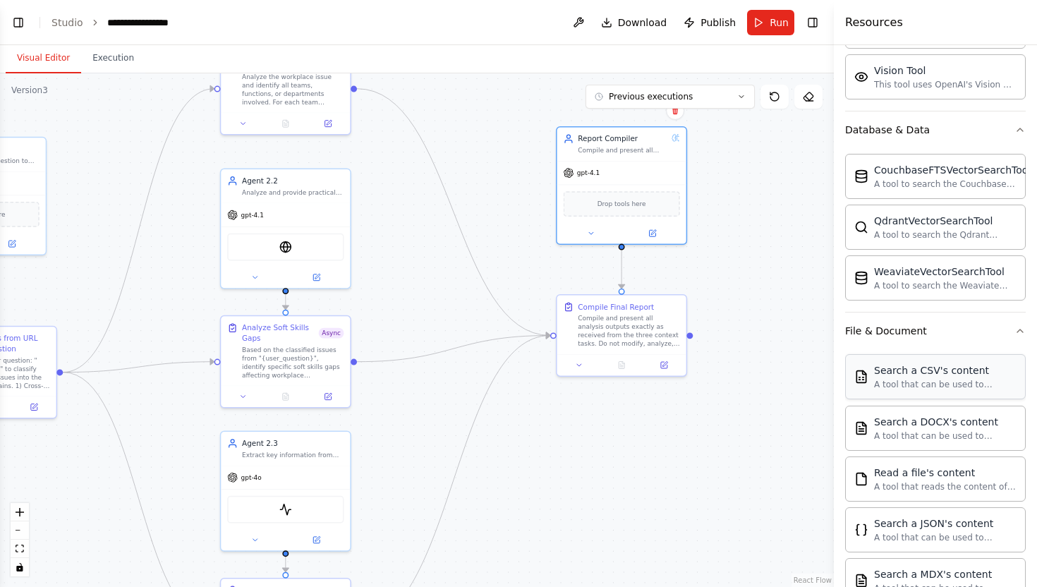
scroll to position [603, 0]
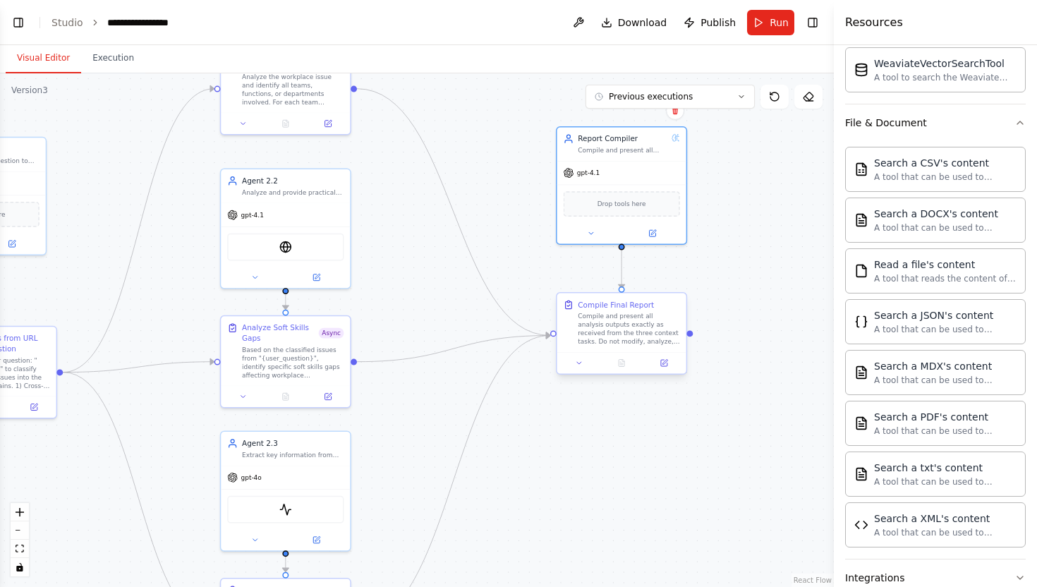
click at [635, 340] on div "Compile and present all analysis outputs exactly as received from the three con…" at bounding box center [629, 329] width 102 height 34
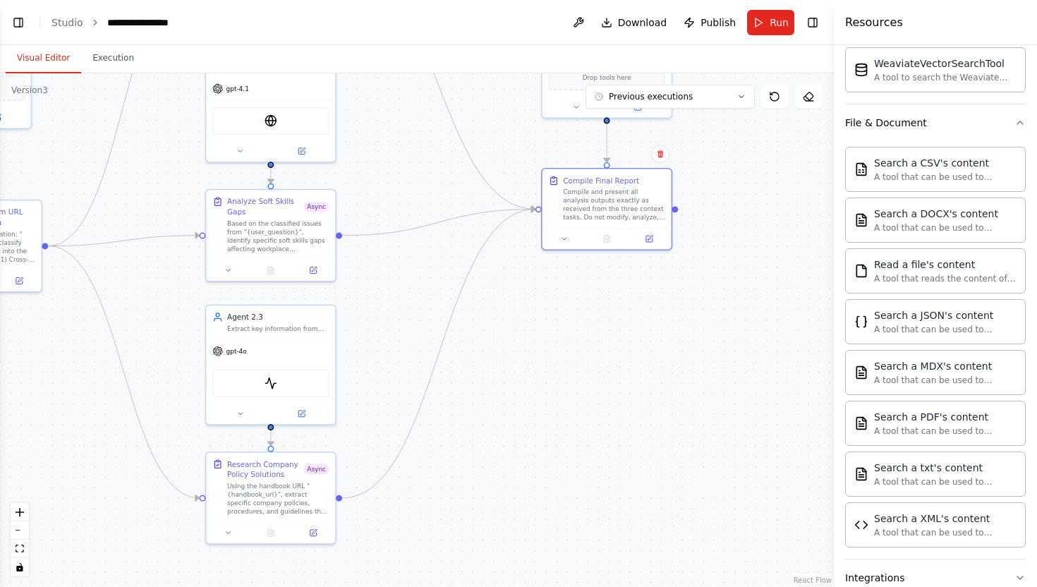
drag, startPoint x: 604, startPoint y: 519, endPoint x: 589, endPoint y: 393, distance: 127.1
click at [589, 393] on div ".deletable-edge-delete-btn { width: 20px; height: 20px; border: 0px solid #ffff…" at bounding box center [416, 329] width 833 height 513
